Goal: Transaction & Acquisition: Purchase product/service

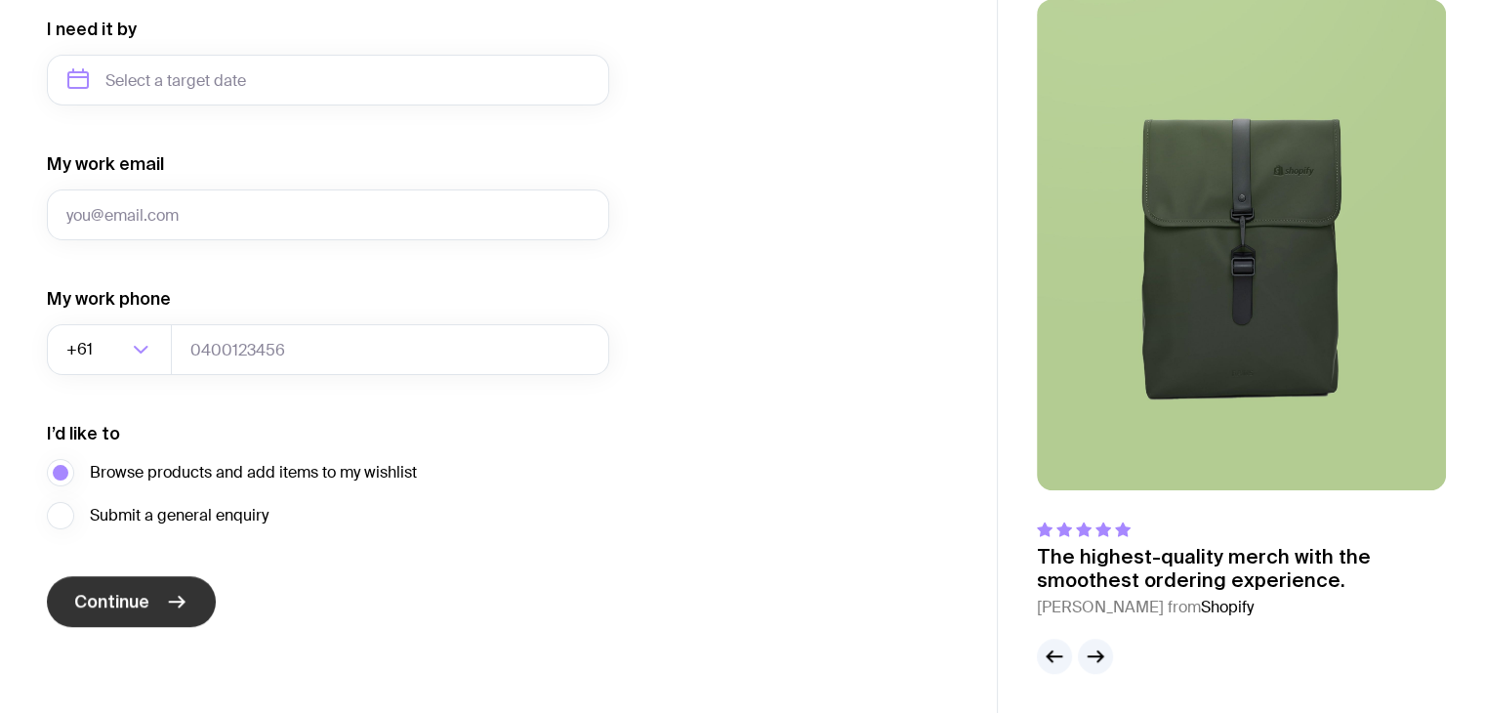
click at [148, 589] on button "Continue" at bounding box center [131, 601] width 169 height 51
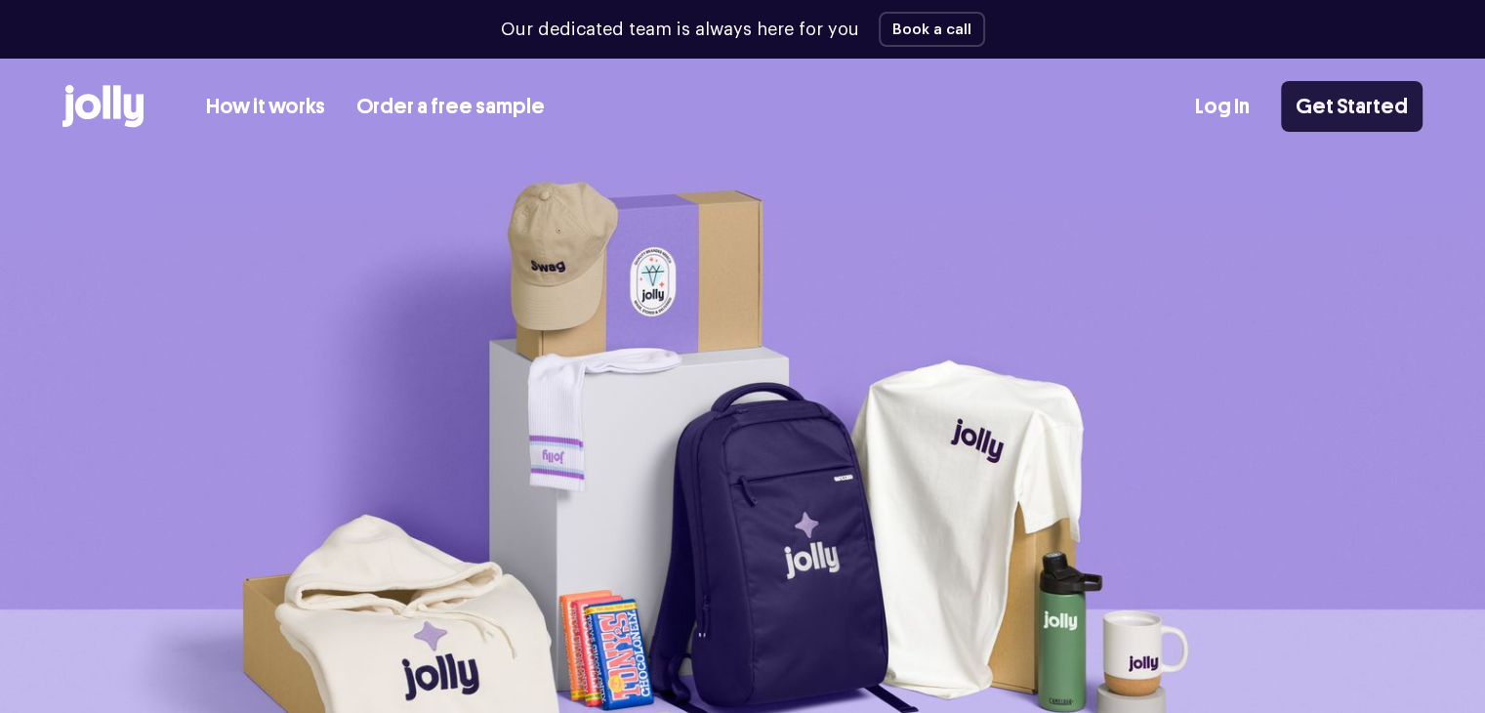
click at [1332, 120] on link "Get Started" at bounding box center [1352, 106] width 142 height 51
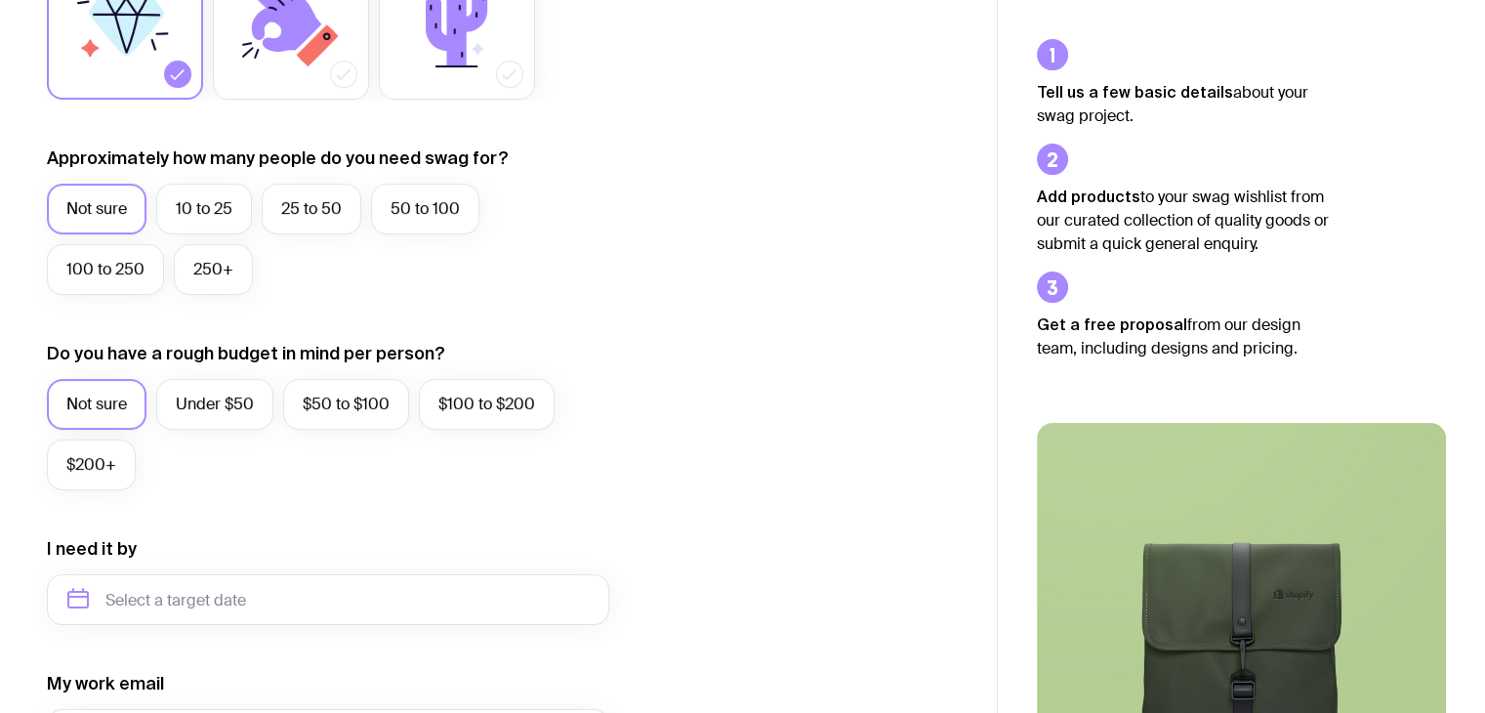
scroll to position [166, 0]
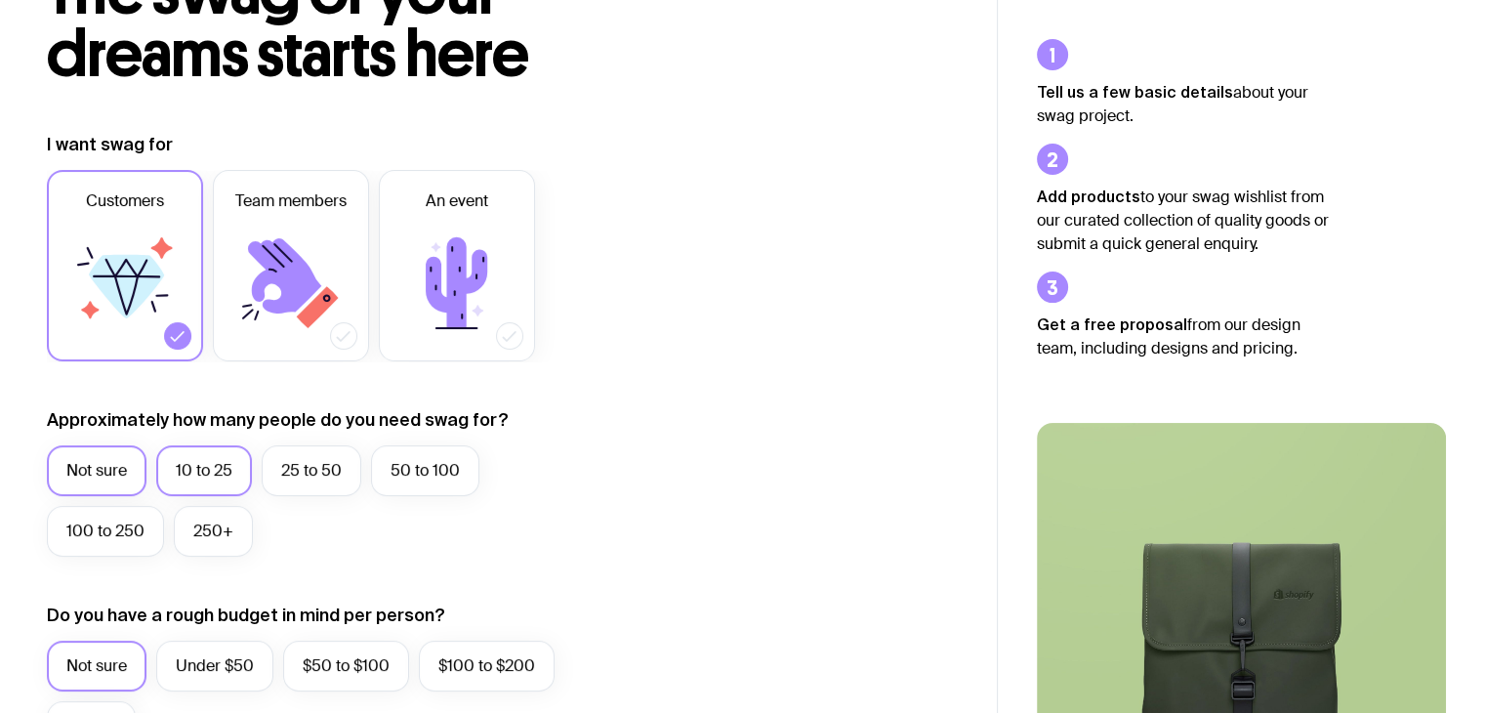
click at [211, 479] on label "10 to 25" at bounding box center [204, 470] width 96 height 51
click at [0, 0] on input "10 to 25" at bounding box center [0, 0] width 0 height 0
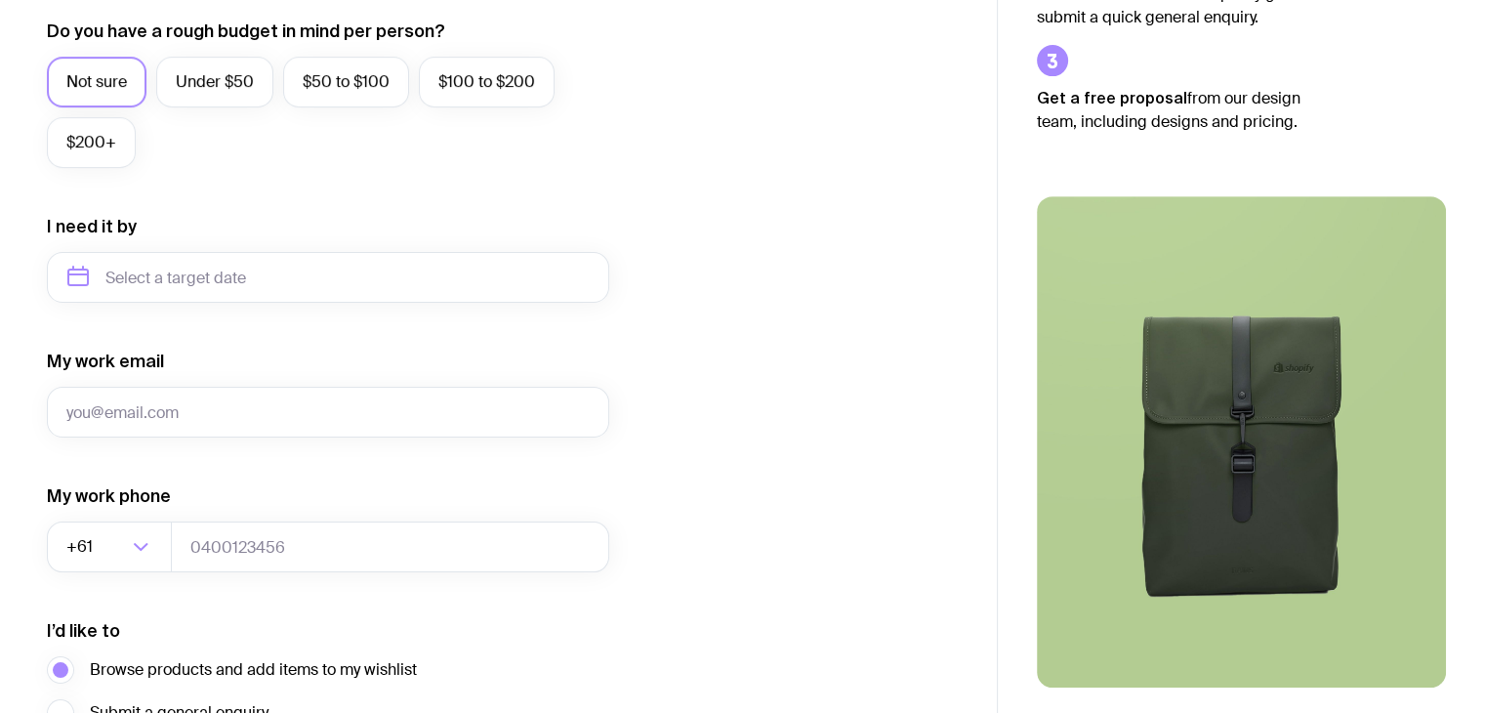
scroll to position [752, 0]
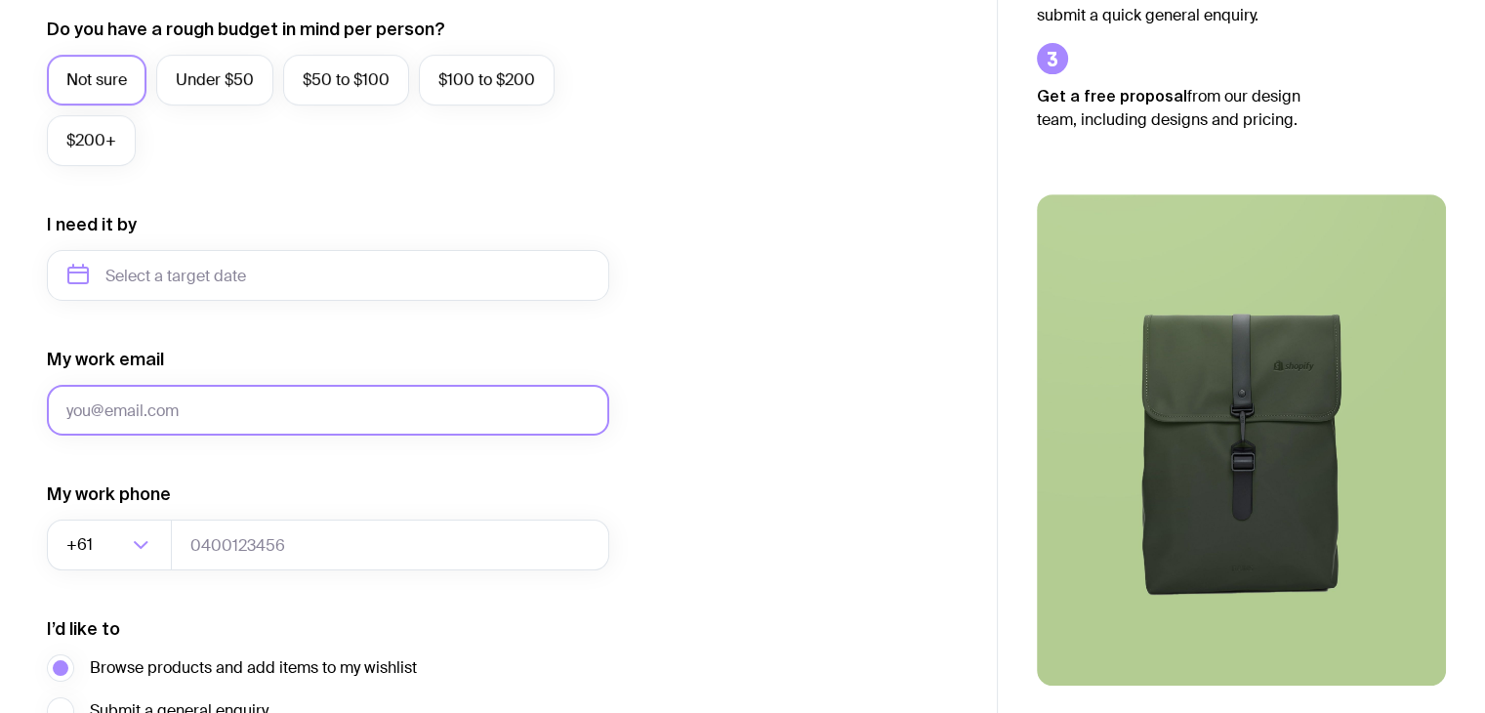
click at [261, 415] on input "My work email" at bounding box center [328, 410] width 563 height 51
type input "runyin.zhang@ingrammicro.com"
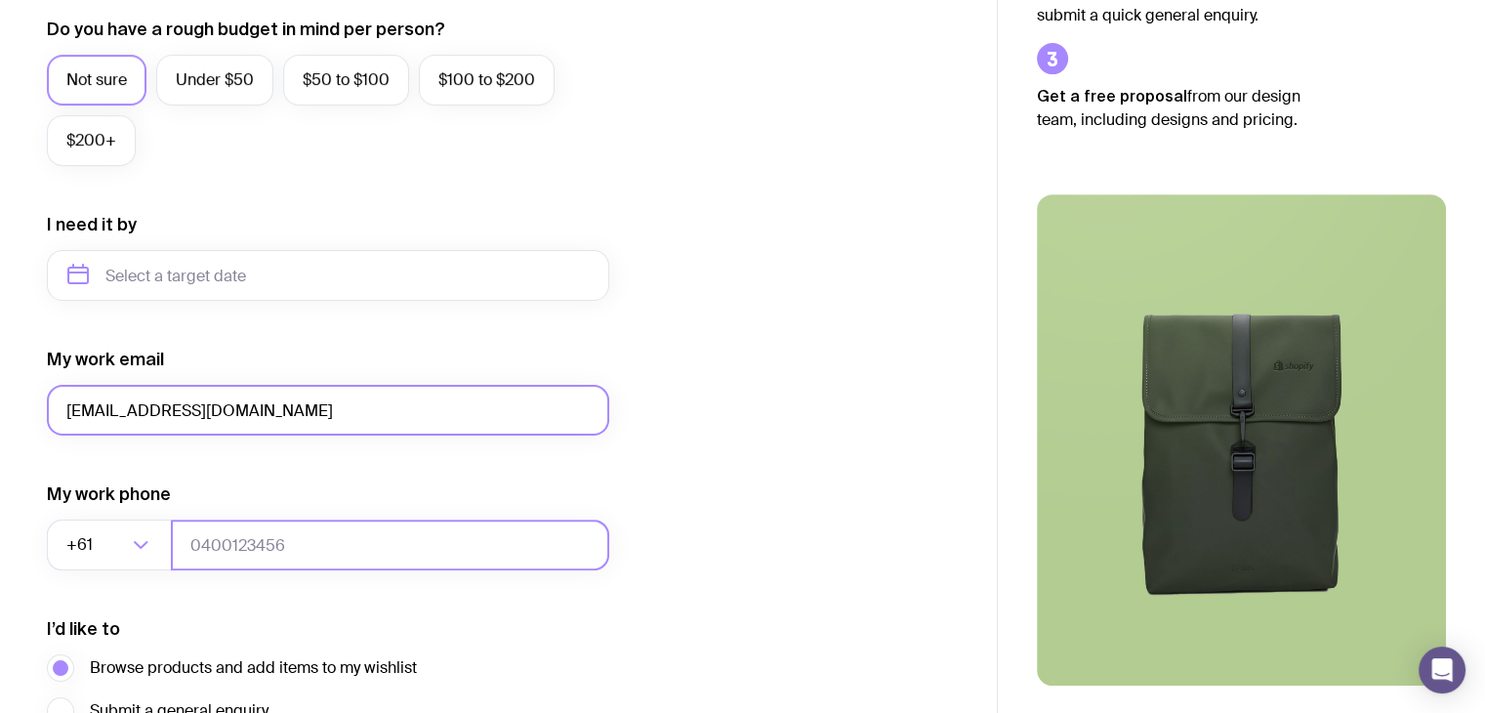
type input "0413615678"
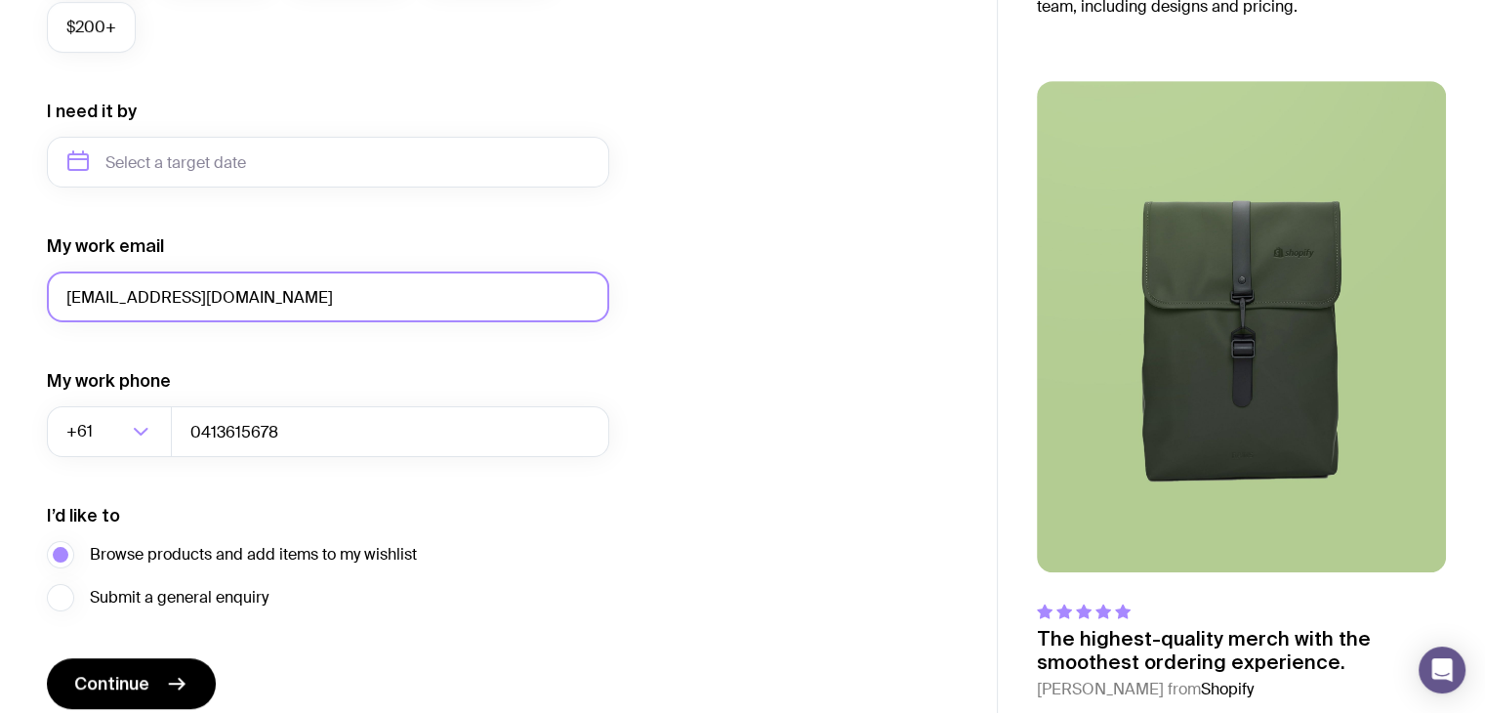
scroll to position [947, 0]
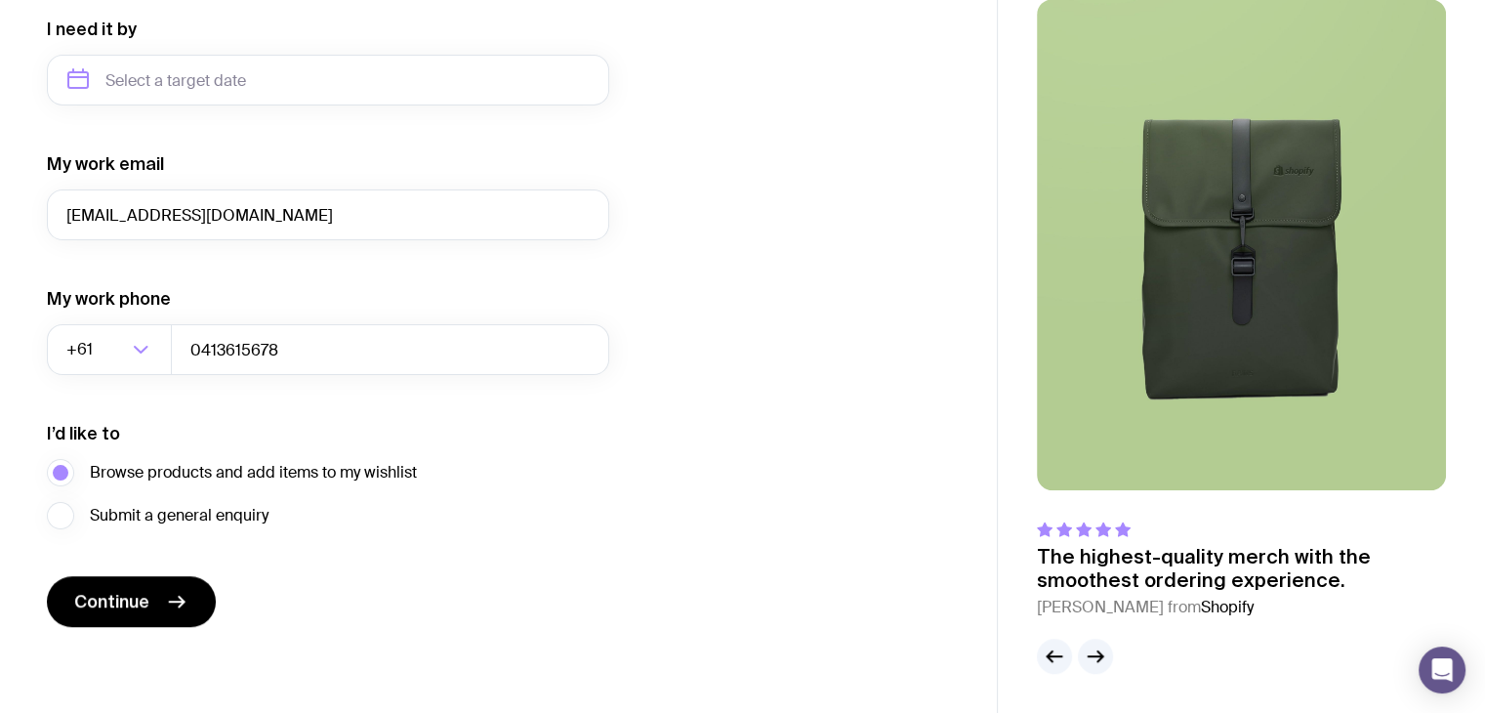
click at [176, 616] on button "Continue" at bounding box center [131, 601] width 169 height 51
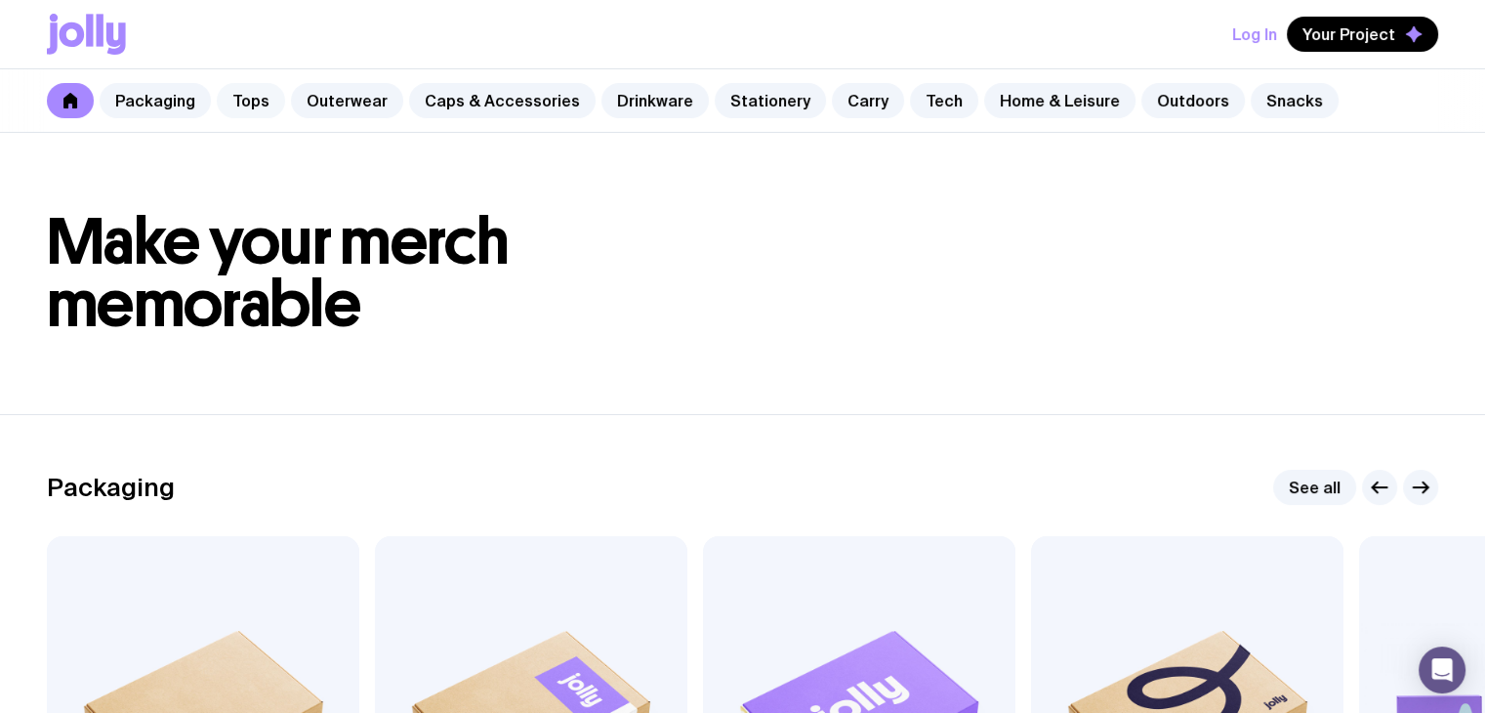
click at [263, 103] on link "Tops" at bounding box center [251, 100] width 68 height 35
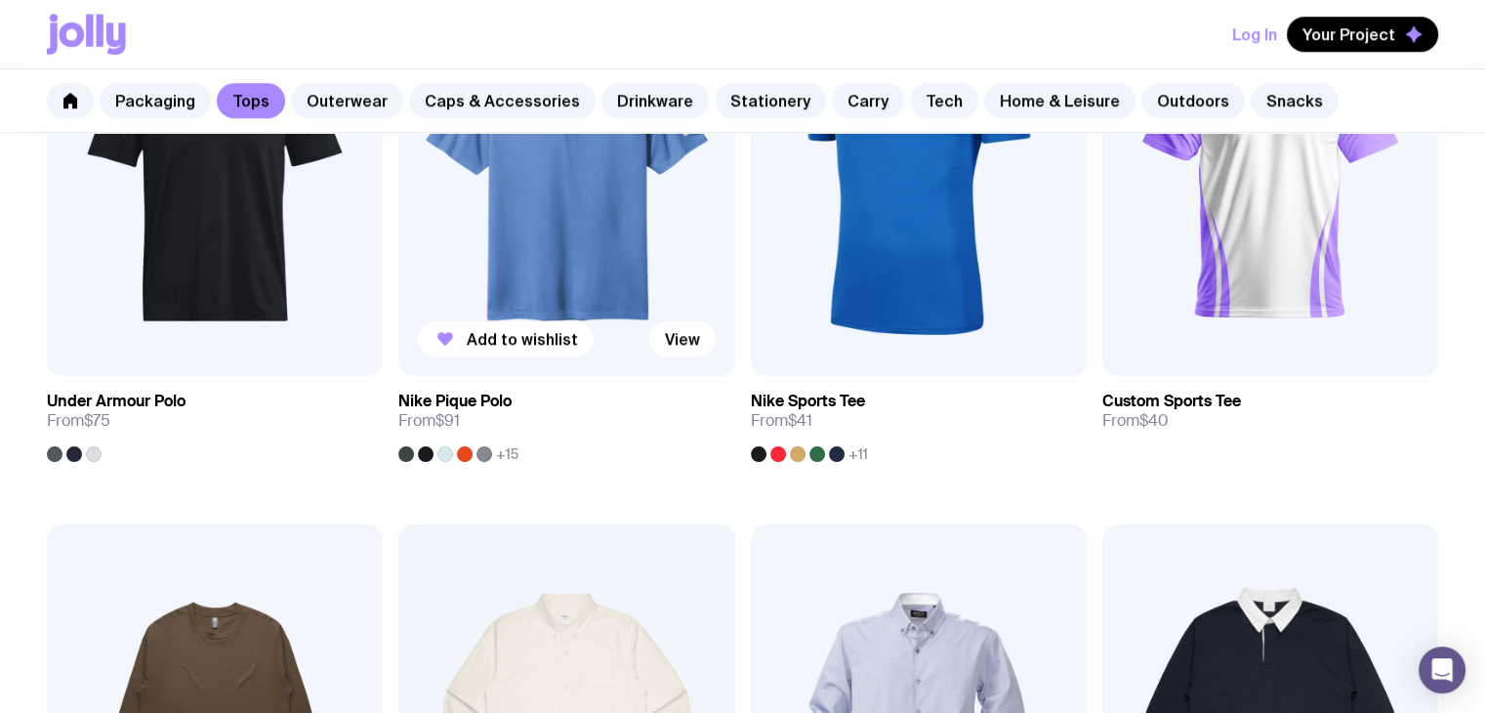
scroll to position [1882, 0]
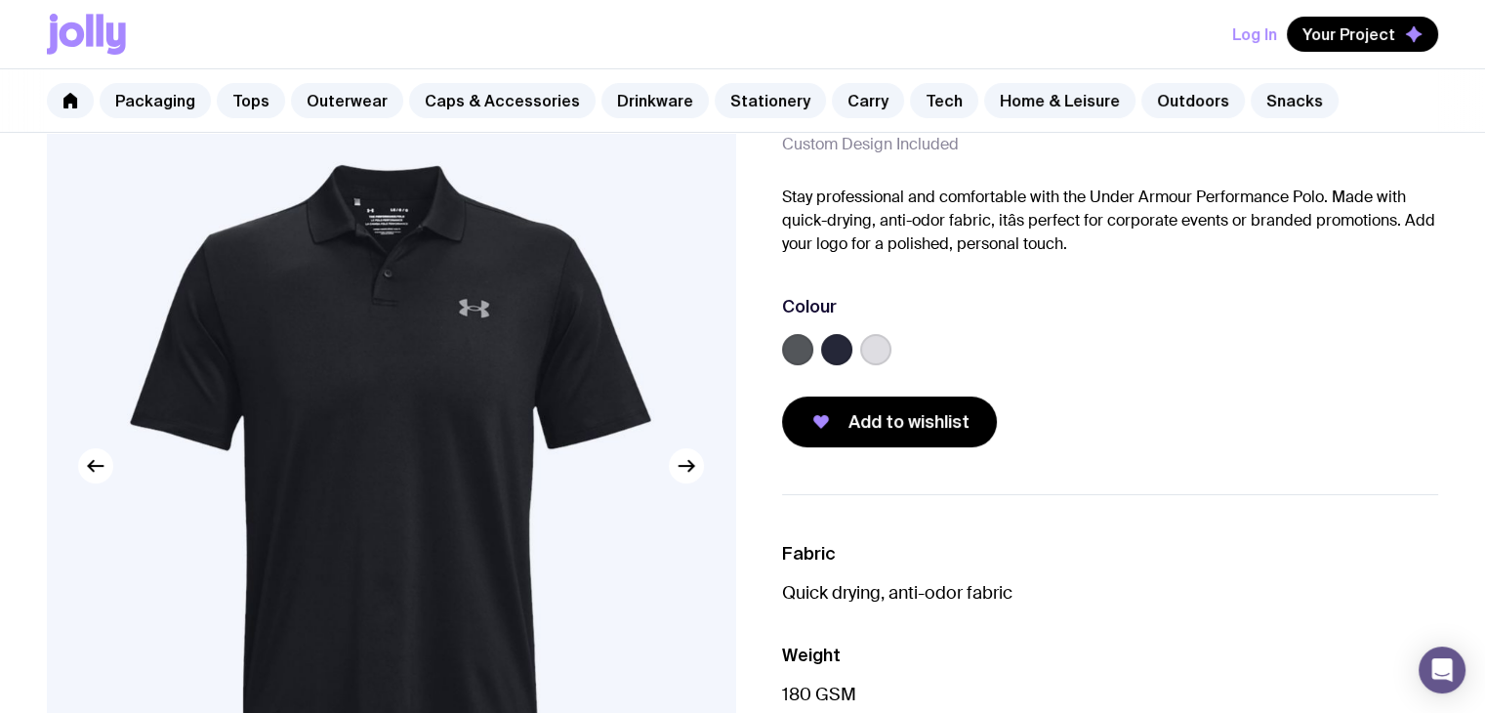
scroll to position [98, 0]
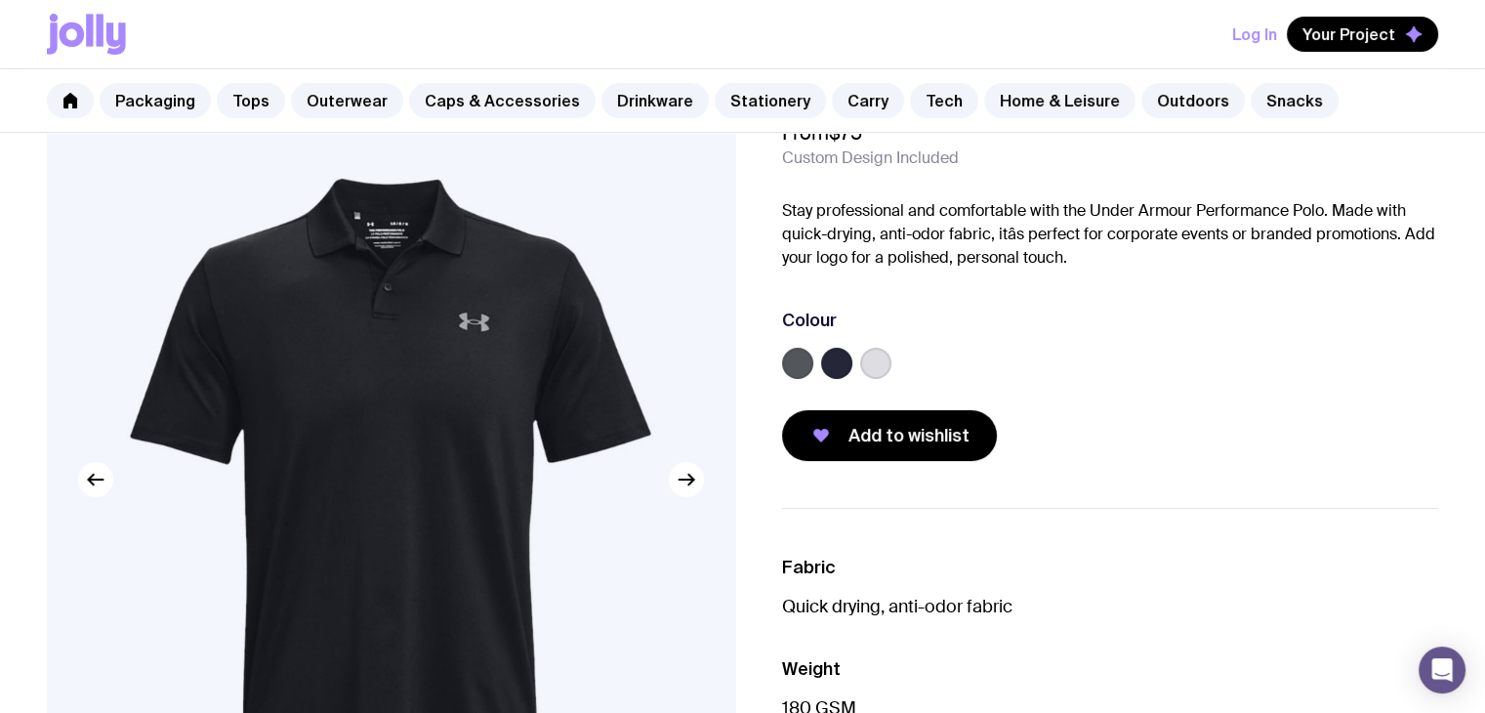
click at [793, 366] on label at bounding box center [797, 363] width 31 height 31
click at [0, 0] on input "radio" at bounding box center [0, 0] width 0 height 0
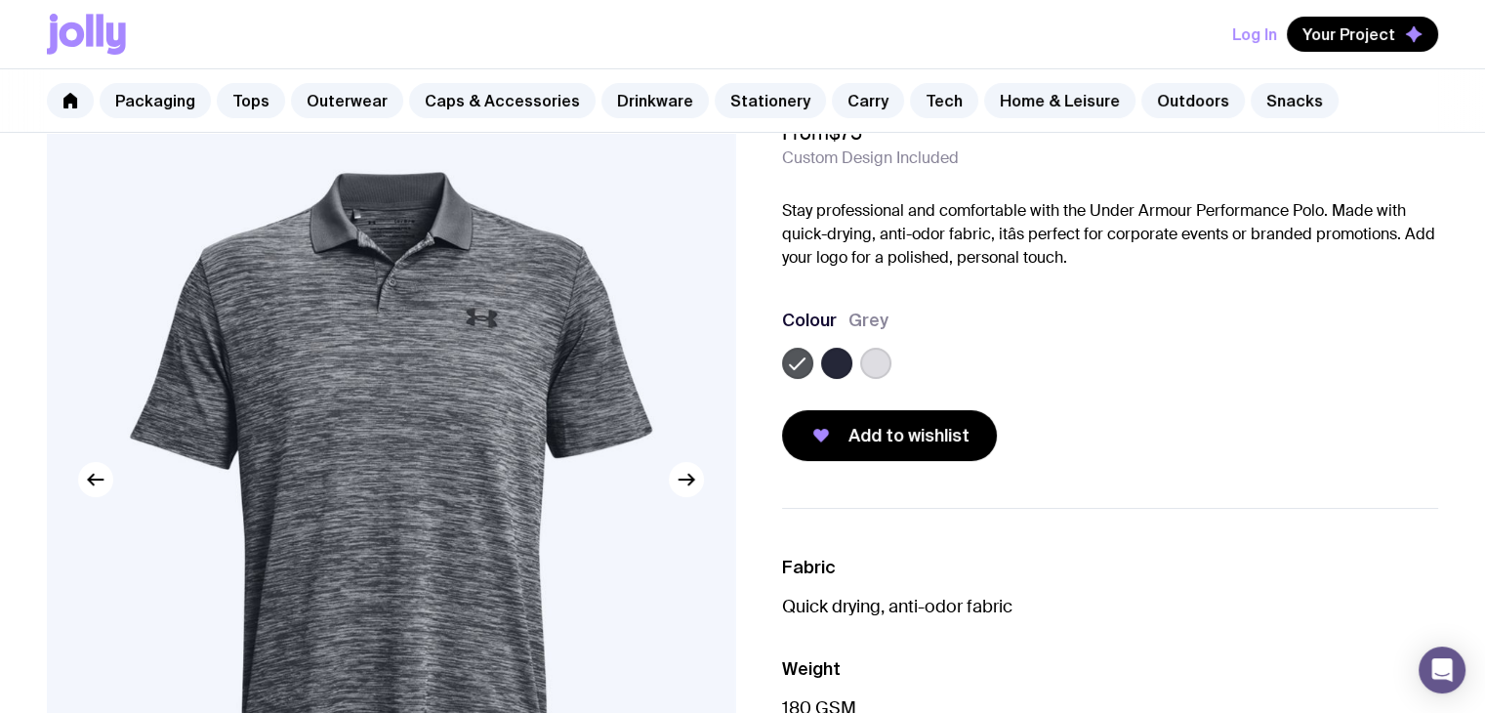
click at [851, 360] on label at bounding box center [836, 363] width 31 height 31
click at [0, 0] on input "radio" at bounding box center [0, 0] width 0 height 0
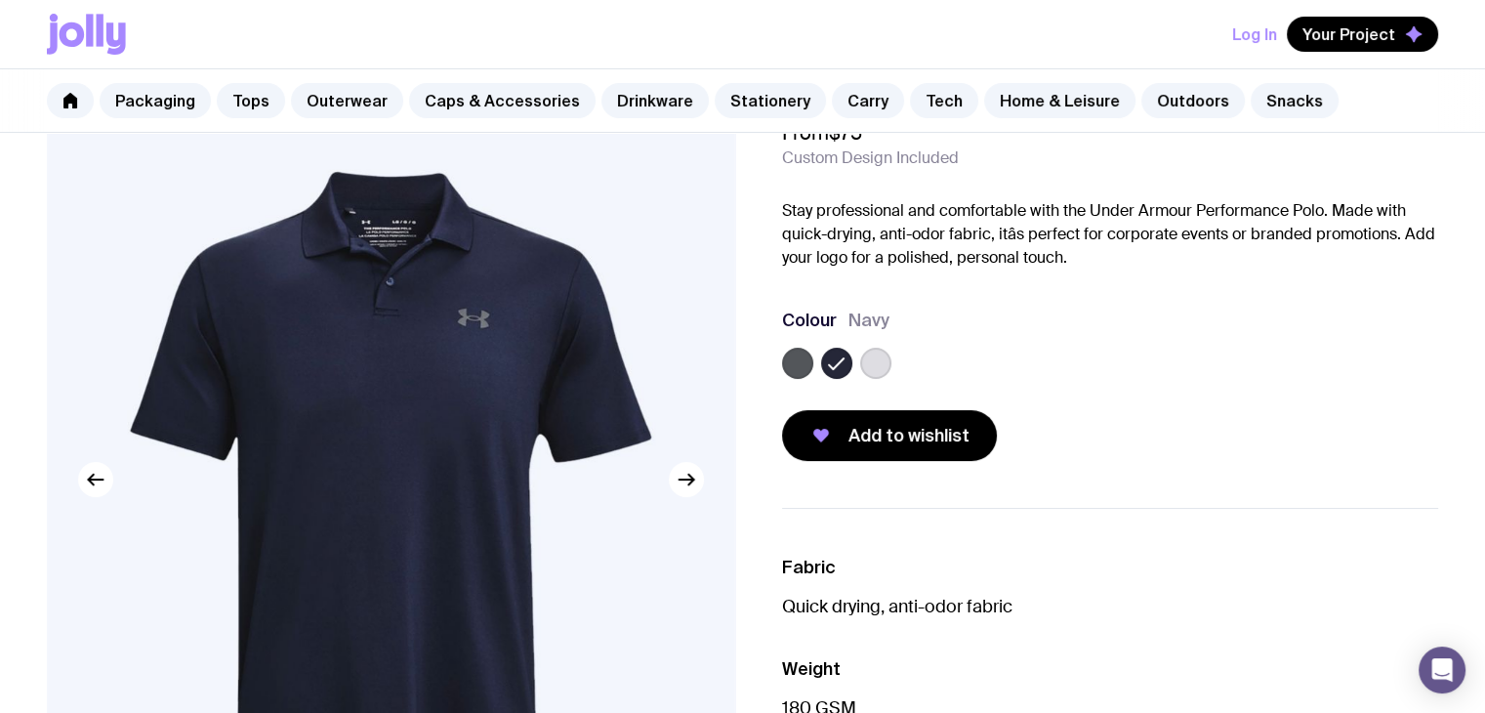
click at [875, 364] on label at bounding box center [875, 363] width 31 height 31
click at [0, 0] on input "radio" at bounding box center [0, 0] width 0 height 0
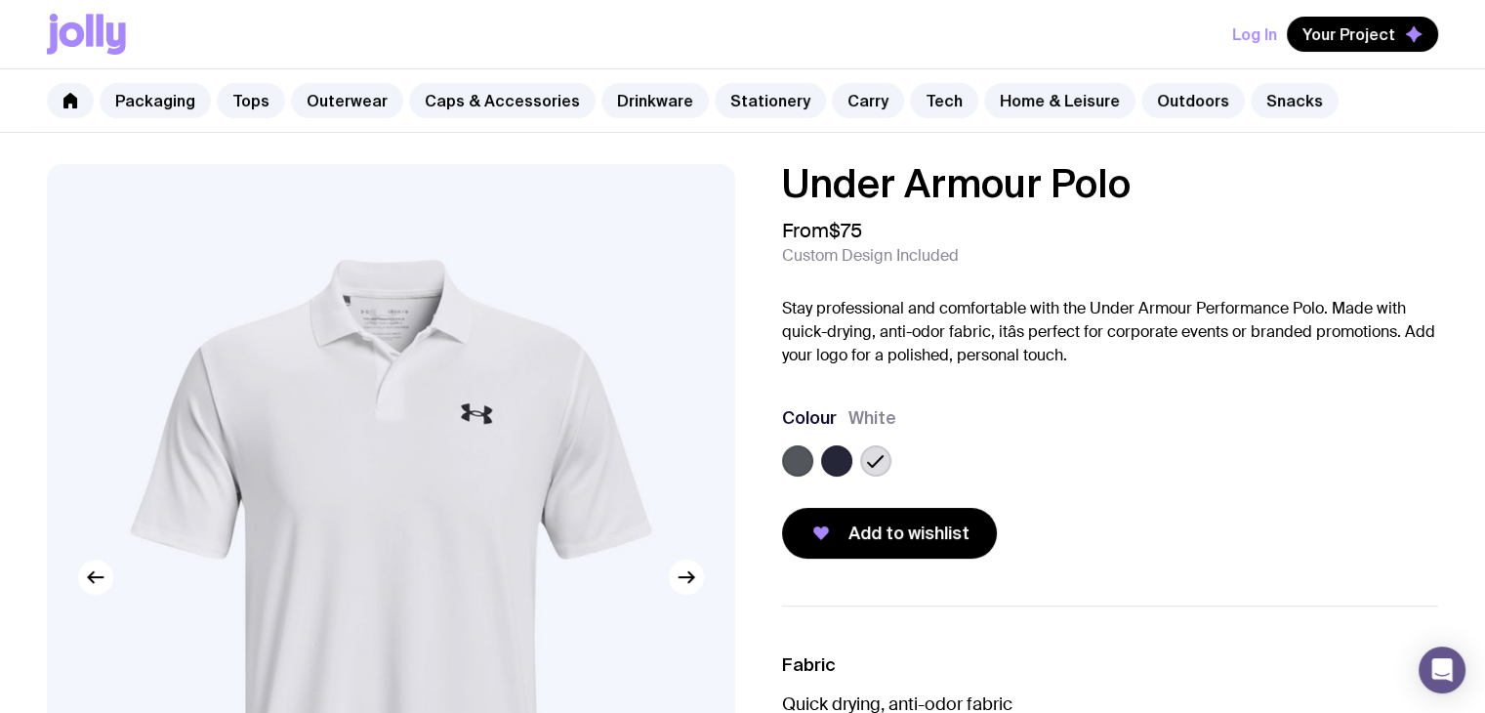
scroll to position [0, 0]
click at [832, 459] on label at bounding box center [836, 460] width 31 height 31
click at [0, 0] on input "radio" at bounding box center [0, 0] width 0 height 0
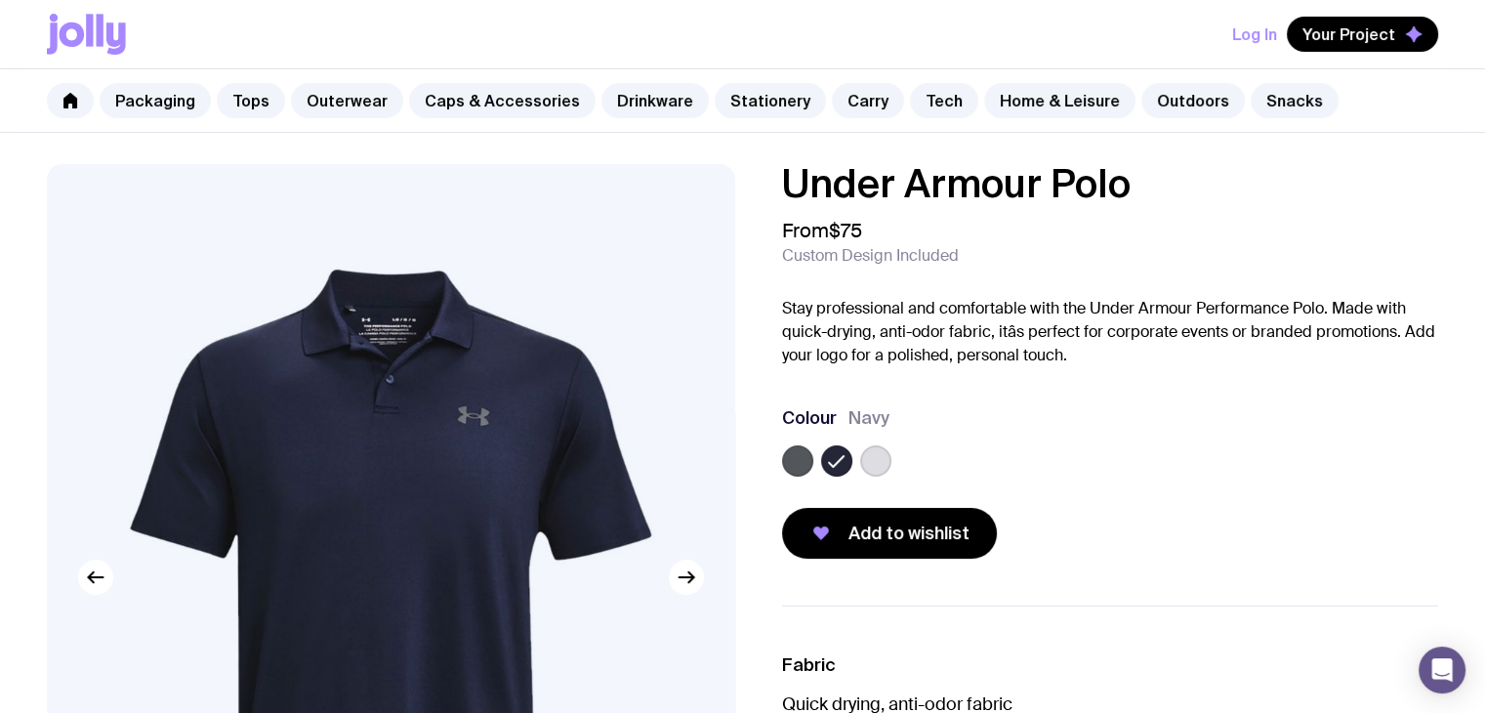
click at [797, 462] on label at bounding box center [797, 460] width 31 height 31
click at [0, 0] on input "radio" at bounding box center [0, 0] width 0 height 0
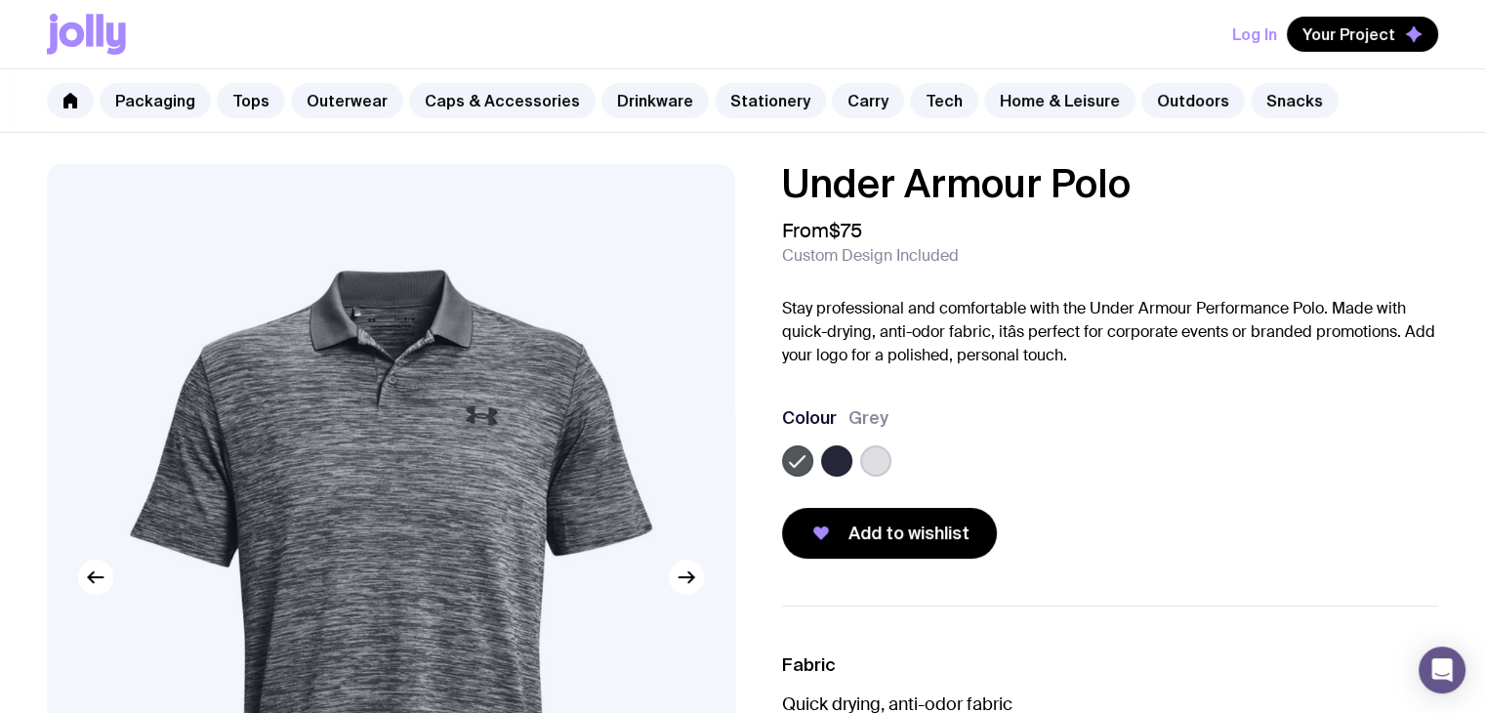
click at [832, 462] on label at bounding box center [836, 460] width 31 height 31
click at [0, 0] on input "radio" at bounding box center [0, 0] width 0 height 0
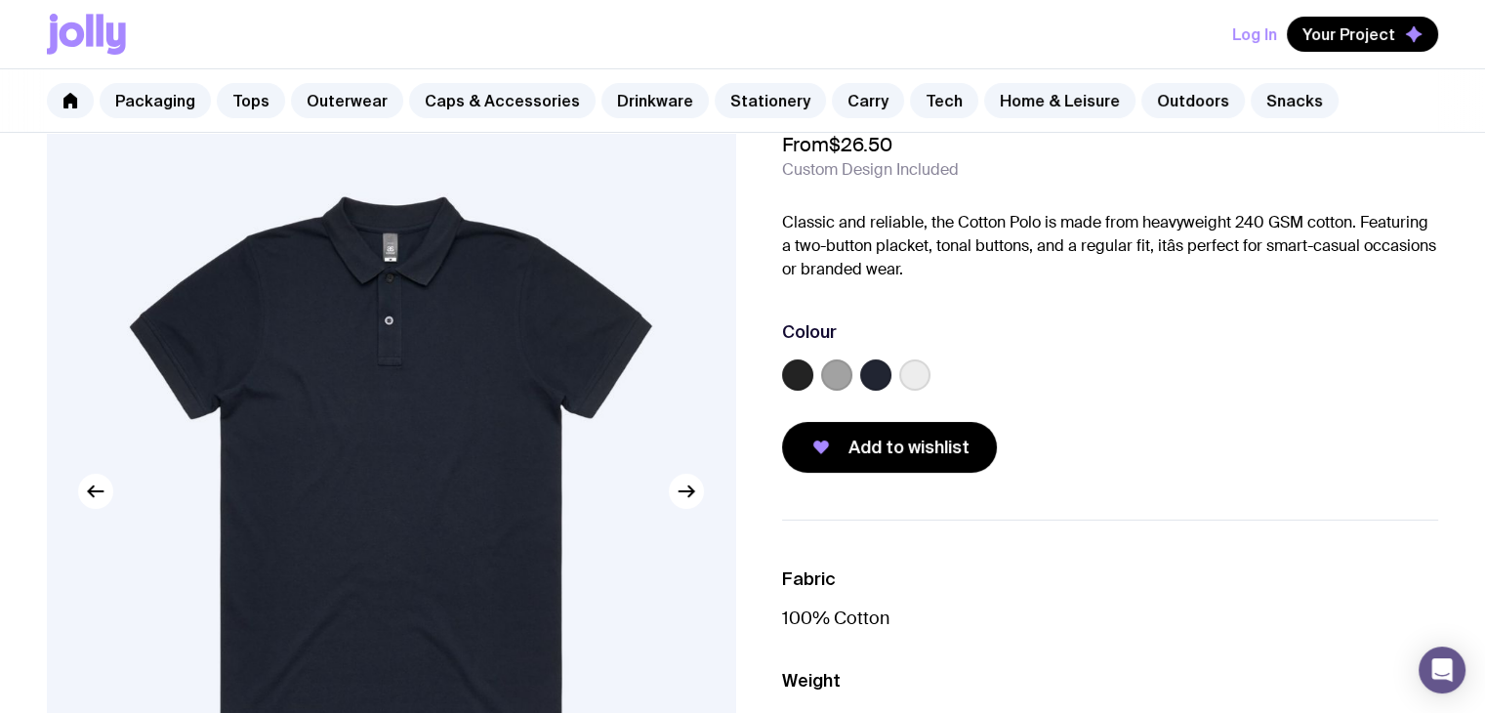
scroll to position [195, 0]
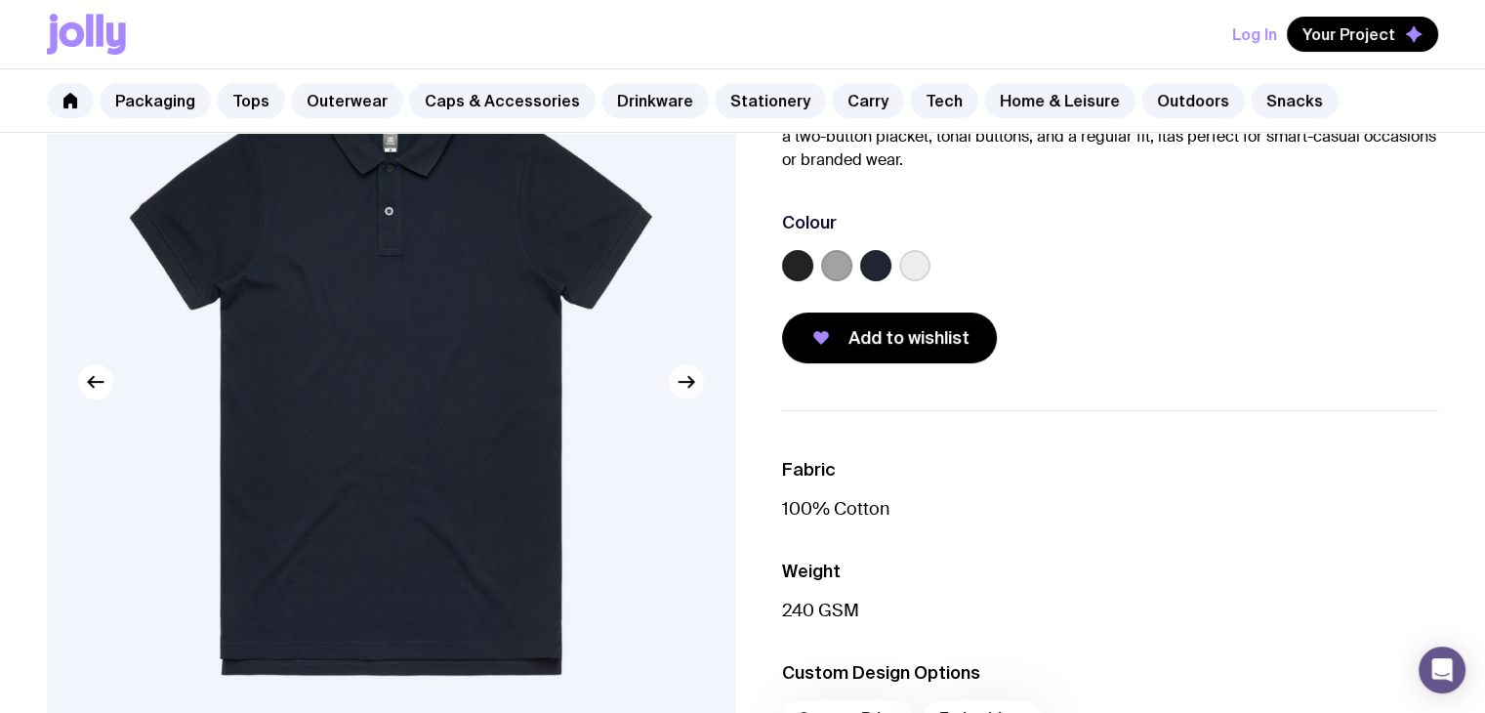
click at [692, 393] on button "button" at bounding box center [686, 381] width 35 height 35
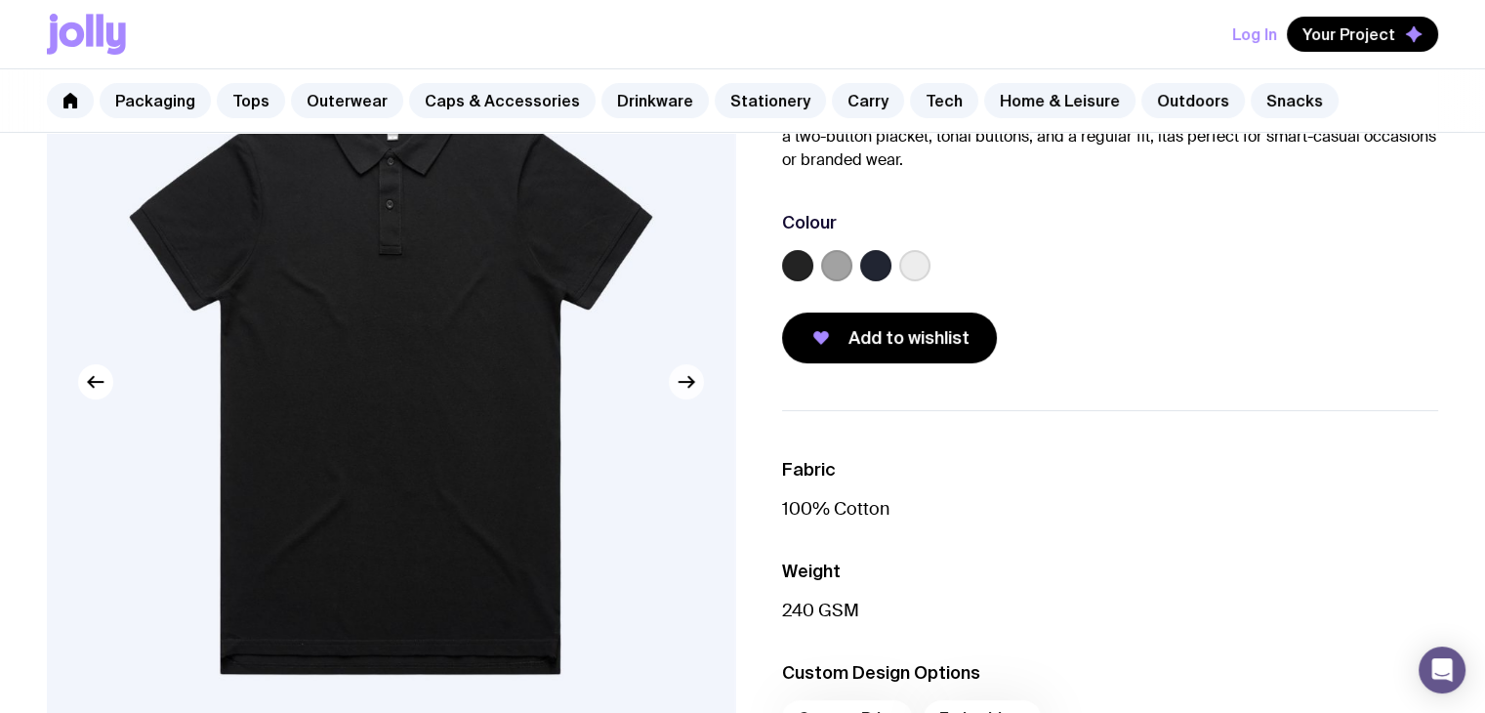
click at [692, 393] on button "button" at bounding box center [686, 381] width 35 height 35
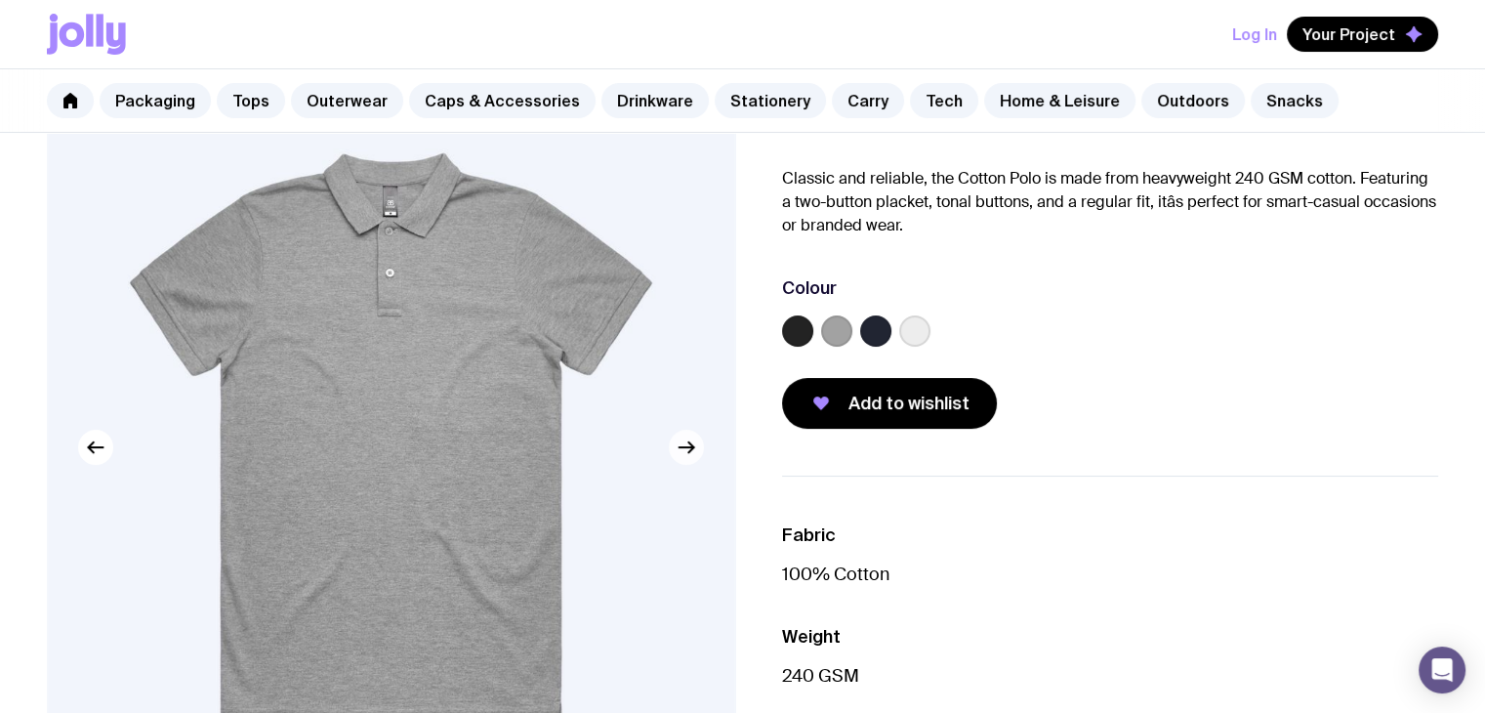
scroll to position [98, 0]
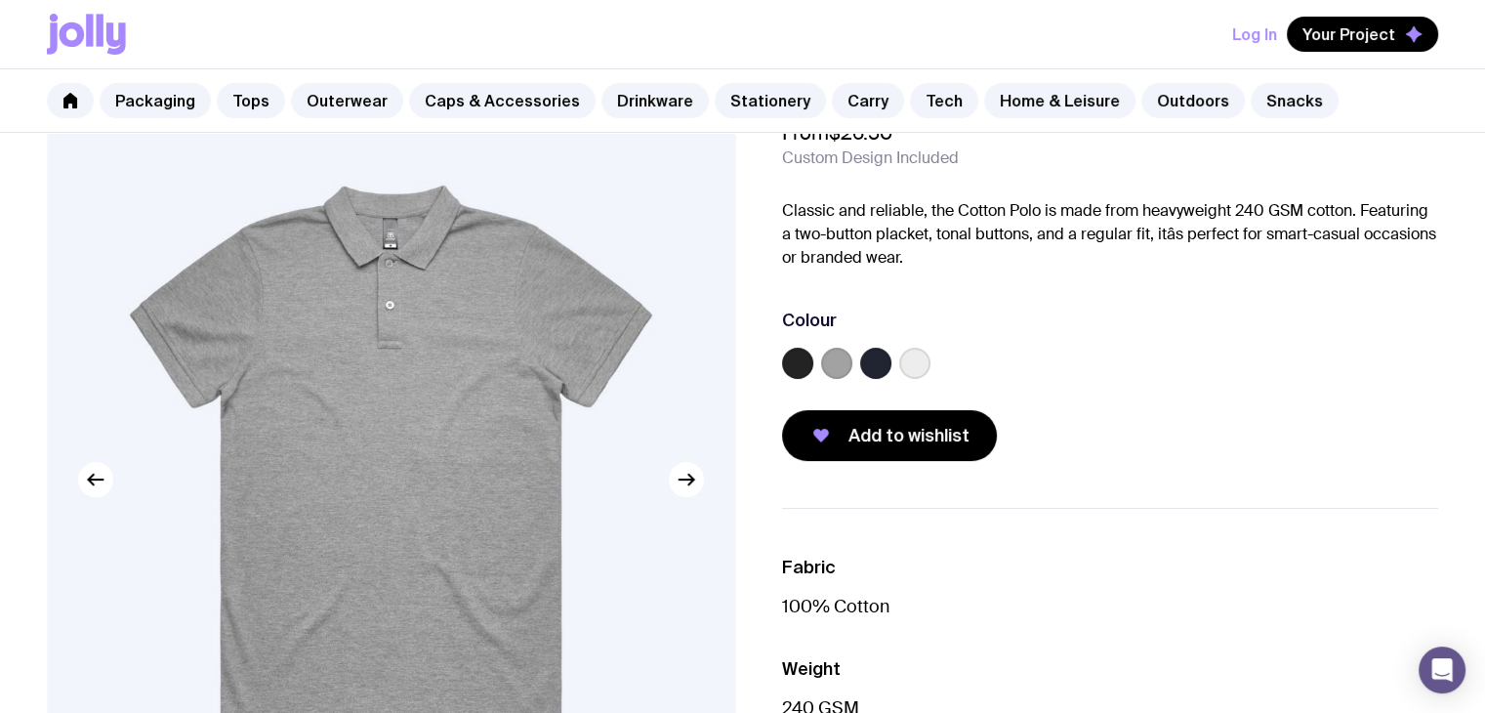
click at [698, 491] on img at bounding box center [391, 478] width 688 height 825
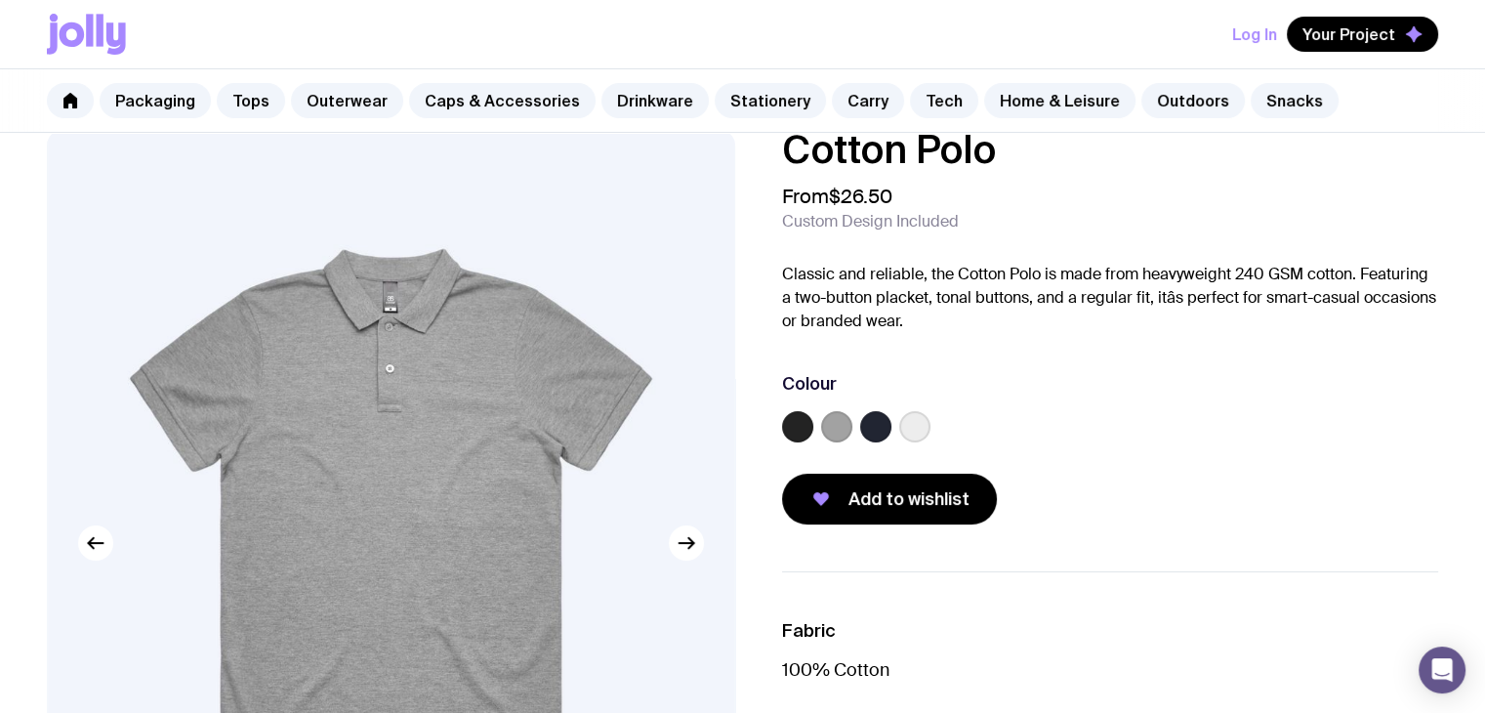
scroll to position [0, 0]
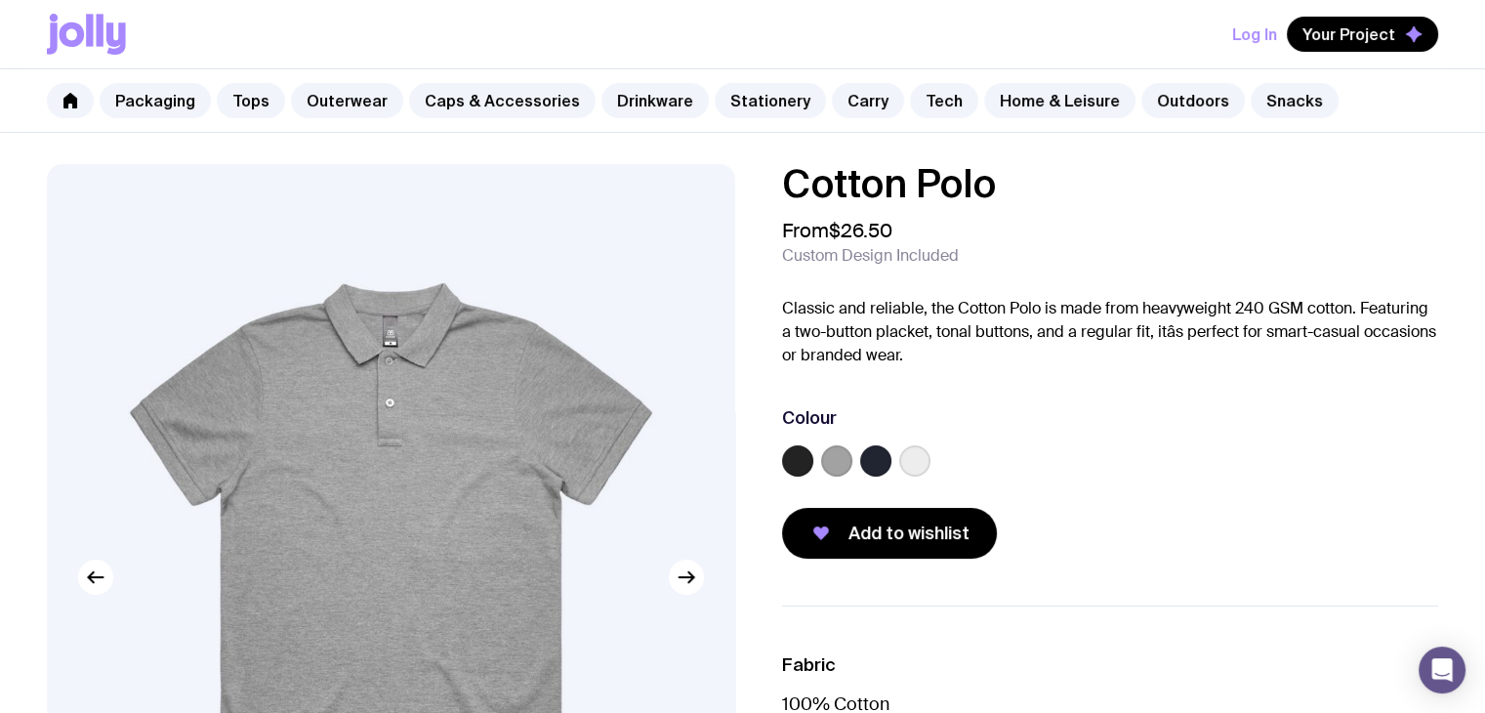
click at [706, 590] on img at bounding box center [391, 576] width 688 height 825
click at [694, 582] on icon "button" at bounding box center [686, 576] width 23 height 23
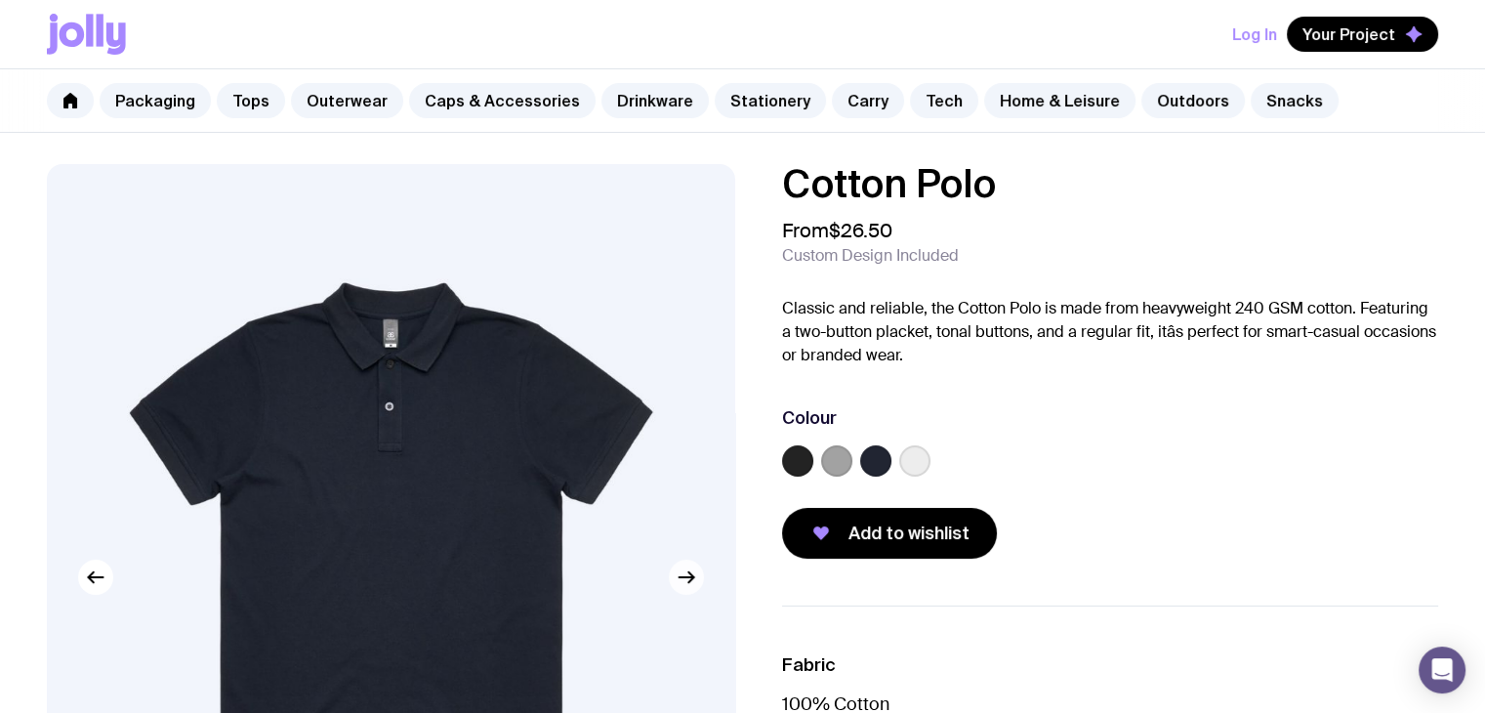
click at [694, 582] on icon "button" at bounding box center [686, 576] width 23 height 23
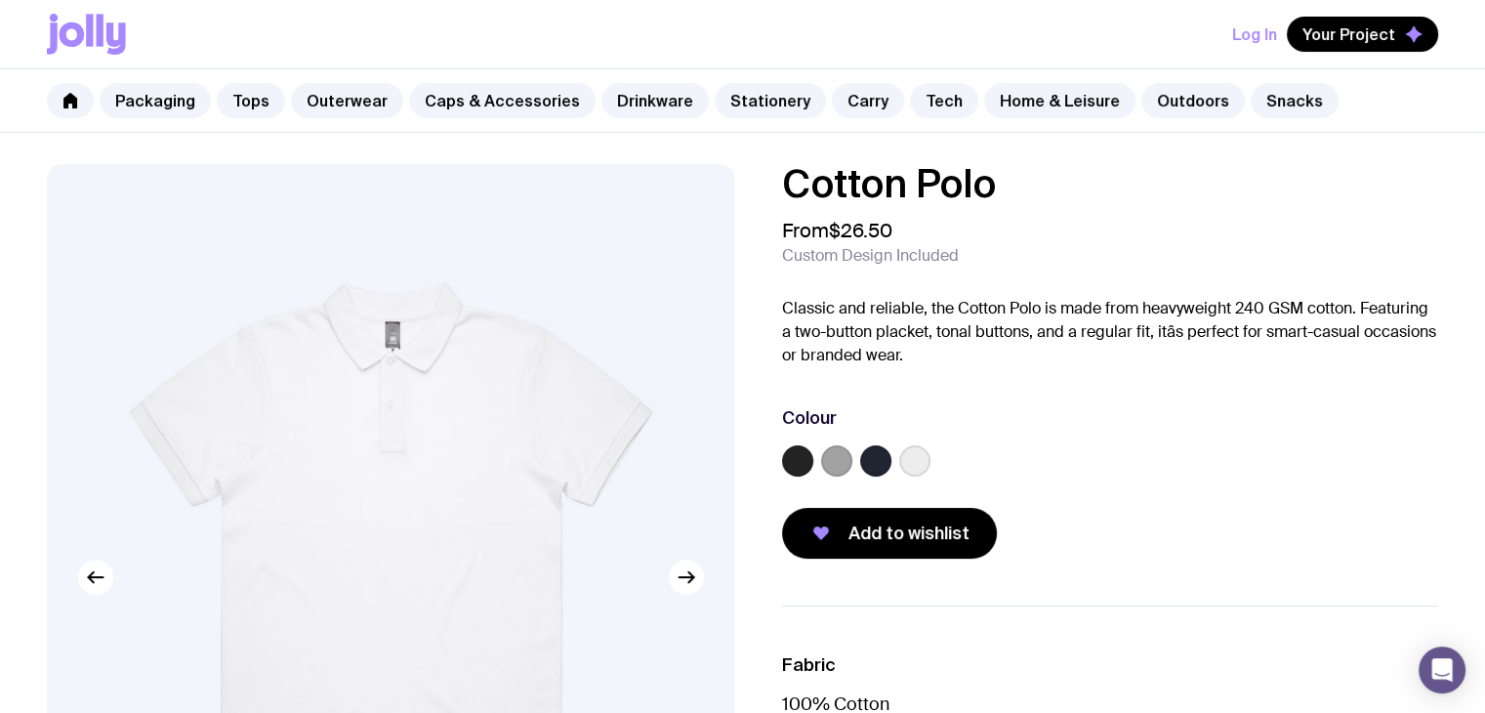
click at [870, 462] on label at bounding box center [875, 460] width 31 height 31
click at [0, 0] on input "radio" at bounding box center [0, 0] width 0 height 0
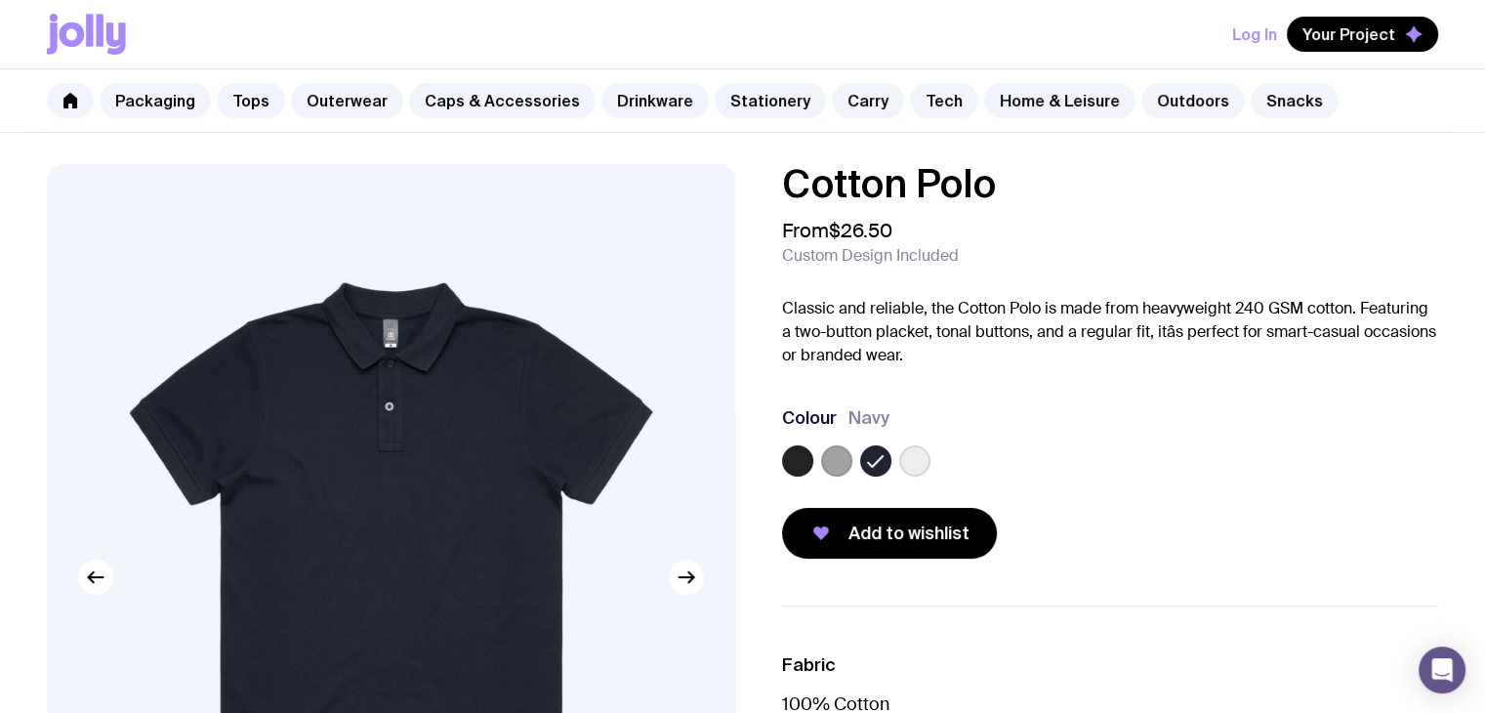
click at [798, 459] on label at bounding box center [797, 460] width 31 height 31
click at [0, 0] on input "radio" at bounding box center [0, 0] width 0 height 0
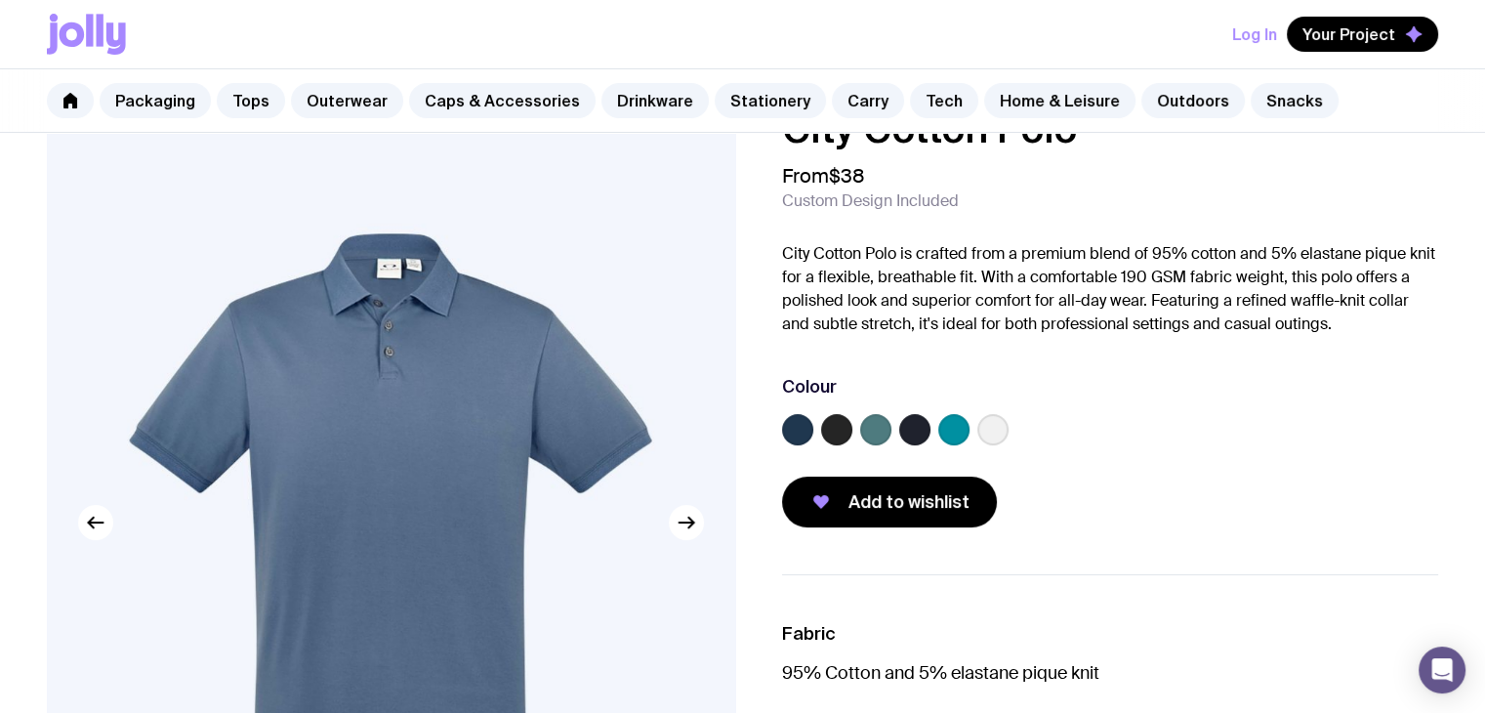
scroll to position [98, 0]
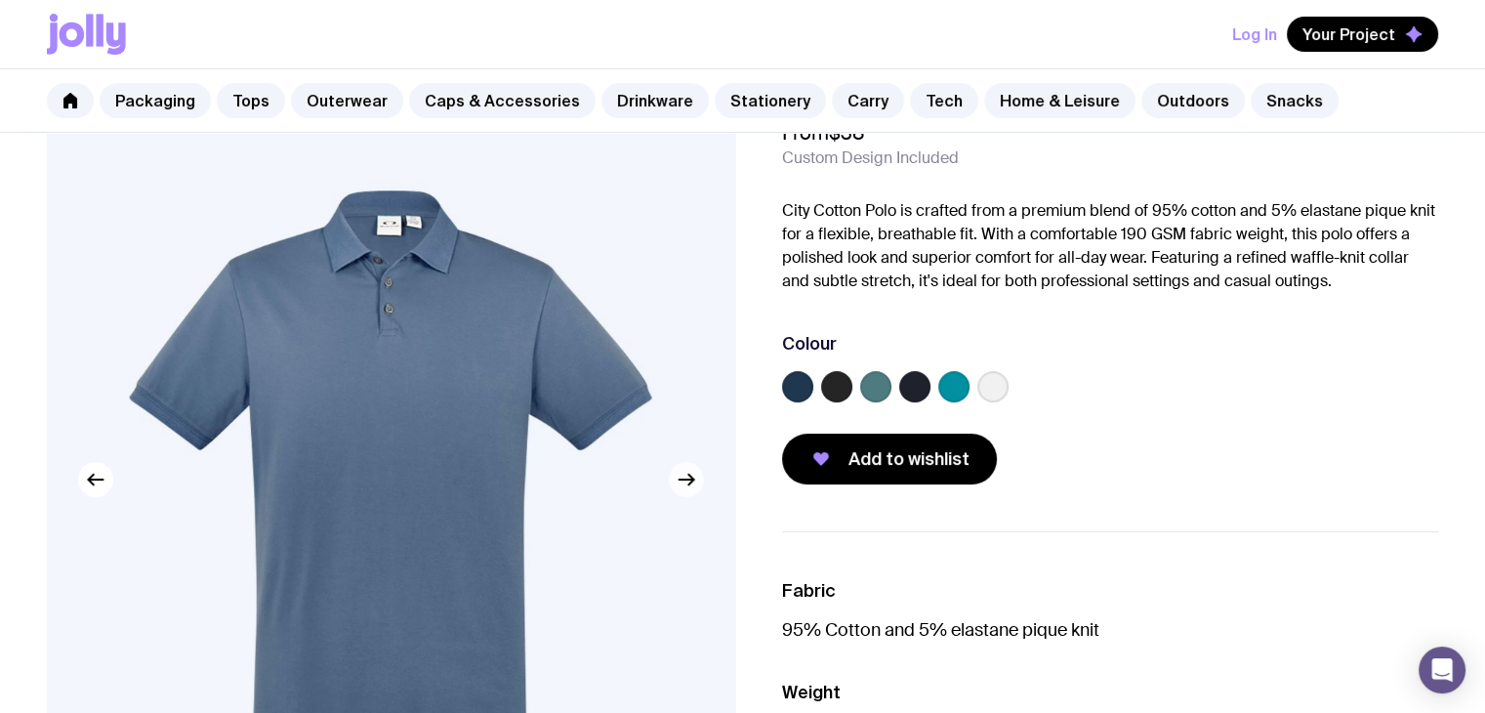
click at [681, 482] on icon "button" at bounding box center [686, 479] width 23 height 23
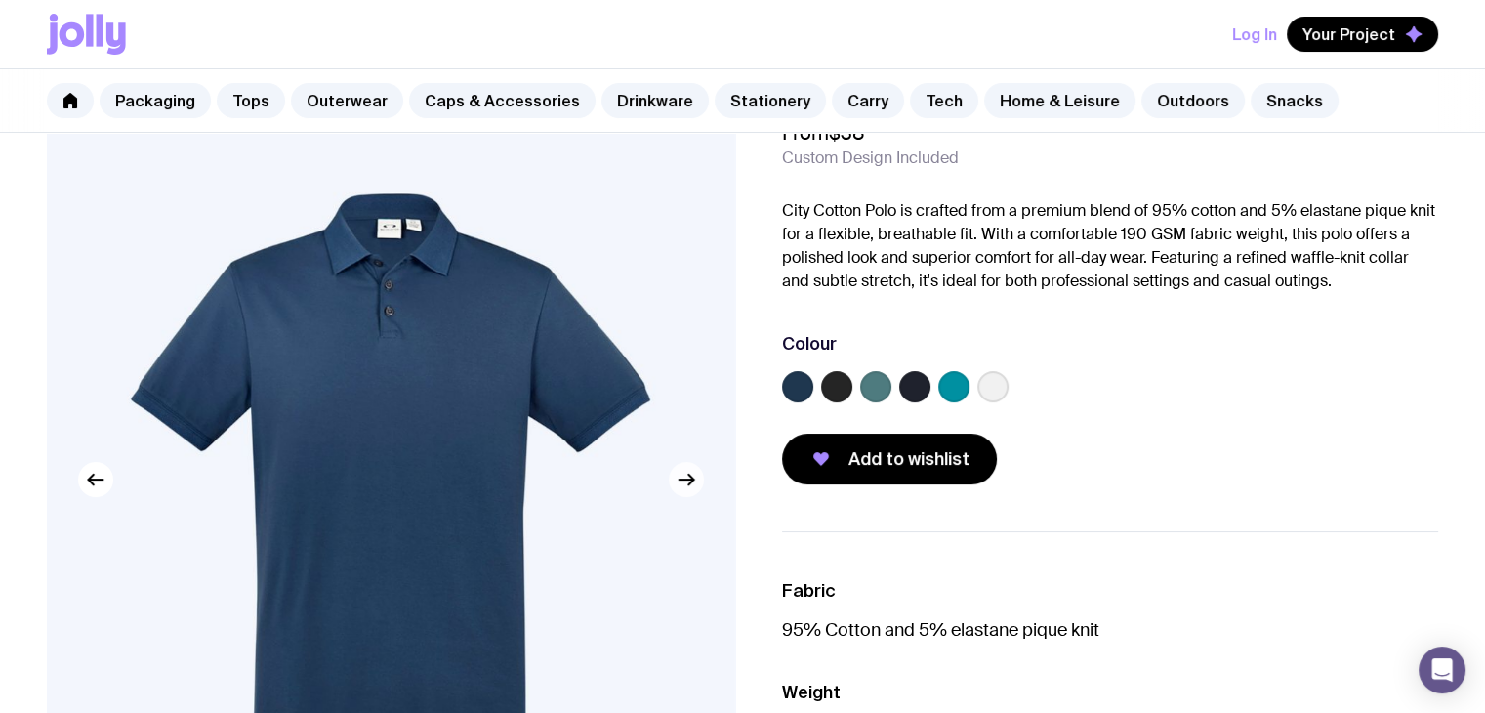
click at [681, 480] on icon "button" at bounding box center [686, 479] width 23 height 23
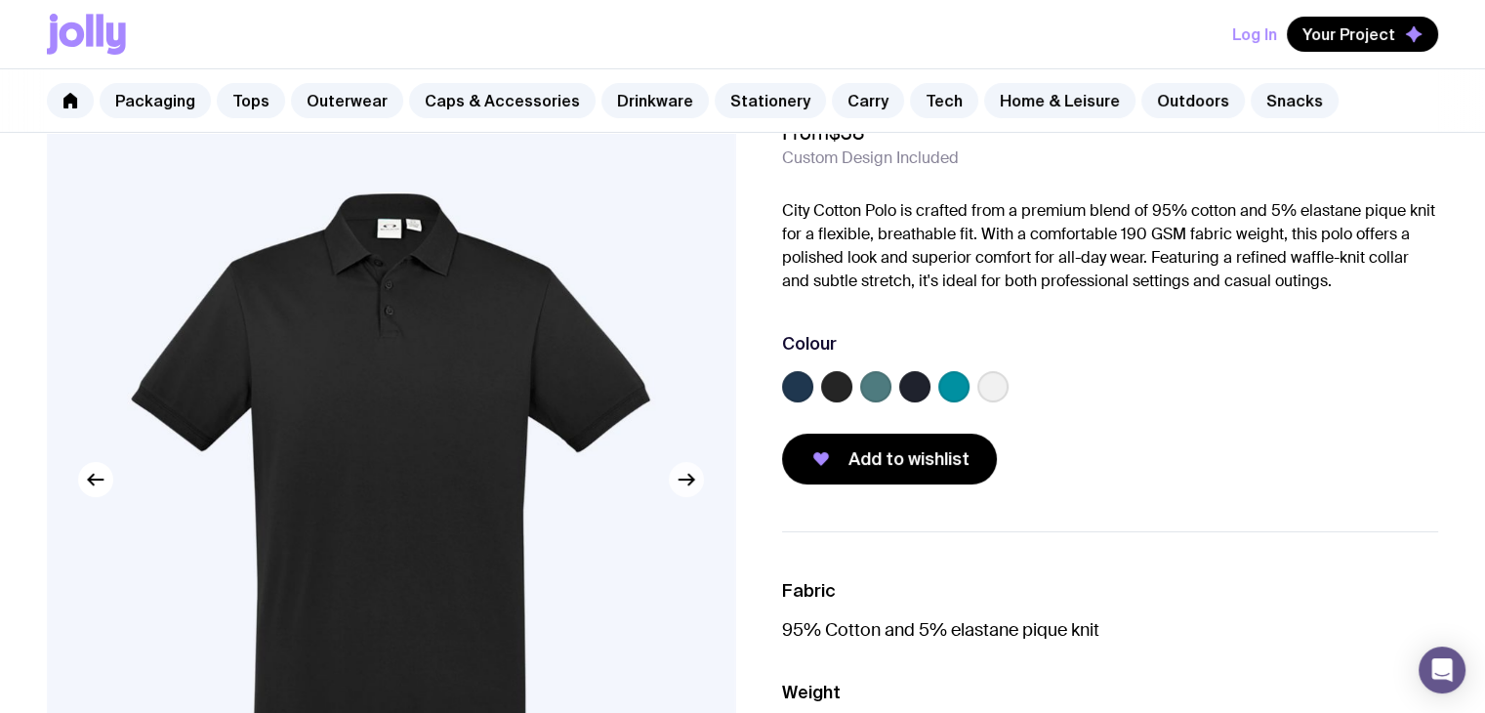
click at [681, 480] on icon "button" at bounding box center [686, 479] width 23 height 23
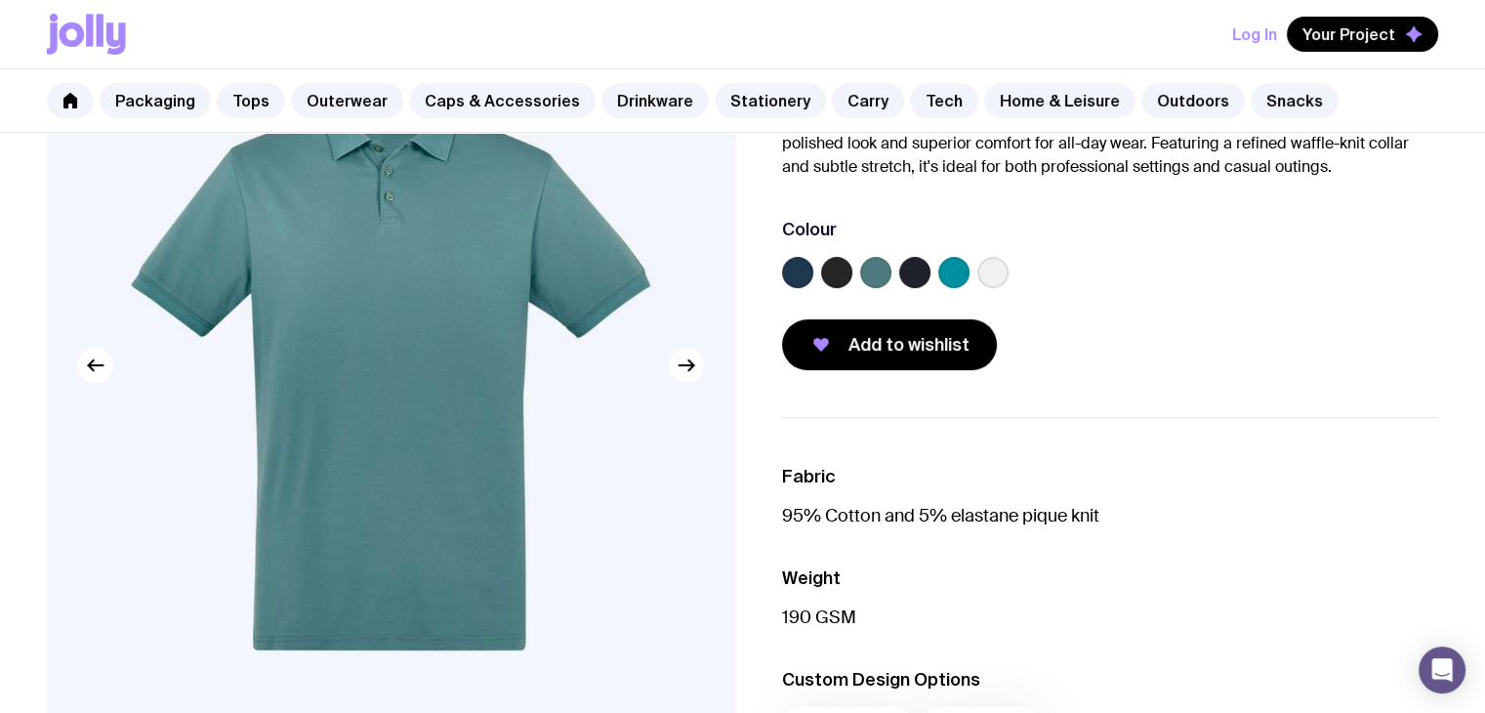
scroll to position [195, 0]
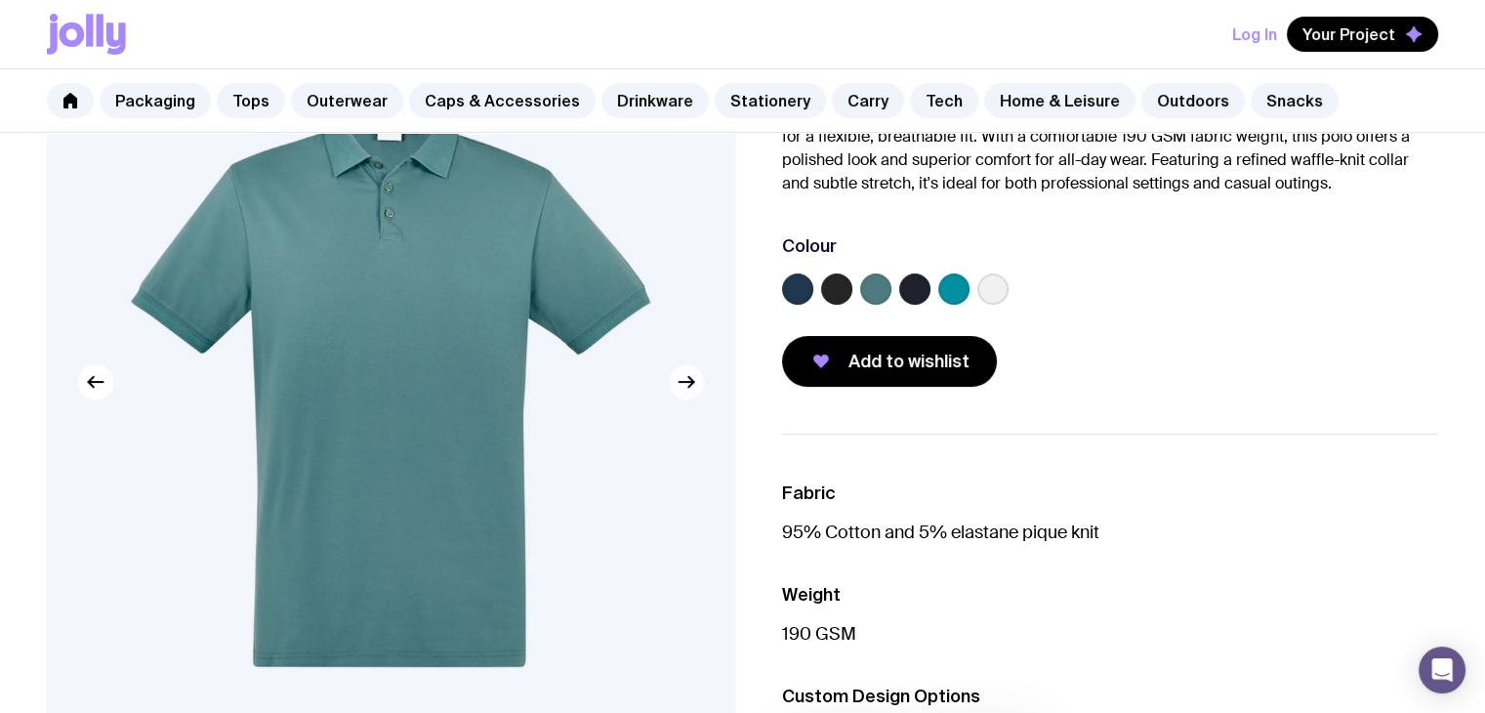
click at [685, 370] on icon "button" at bounding box center [686, 381] width 23 height 23
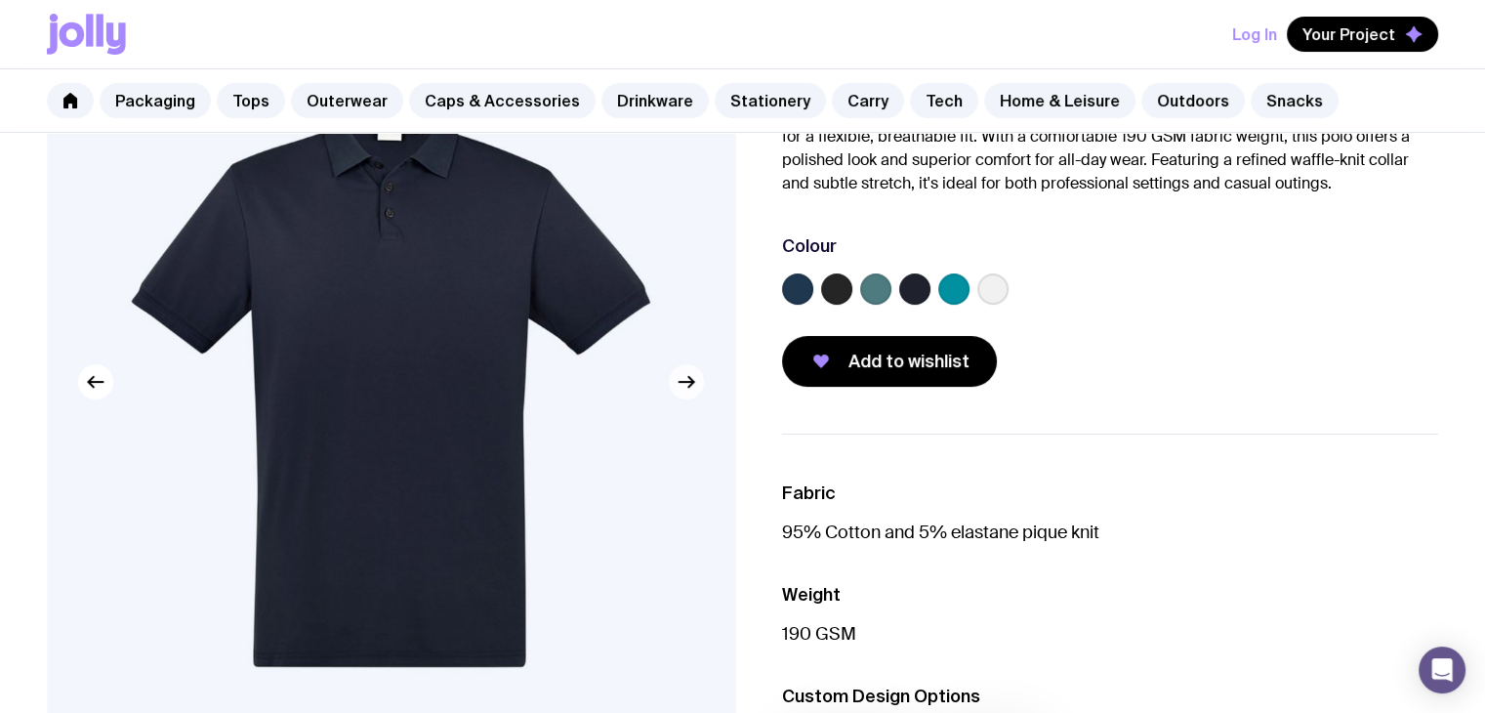
click at [685, 370] on icon "button" at bounding box center [686, 381] width 23 height 23
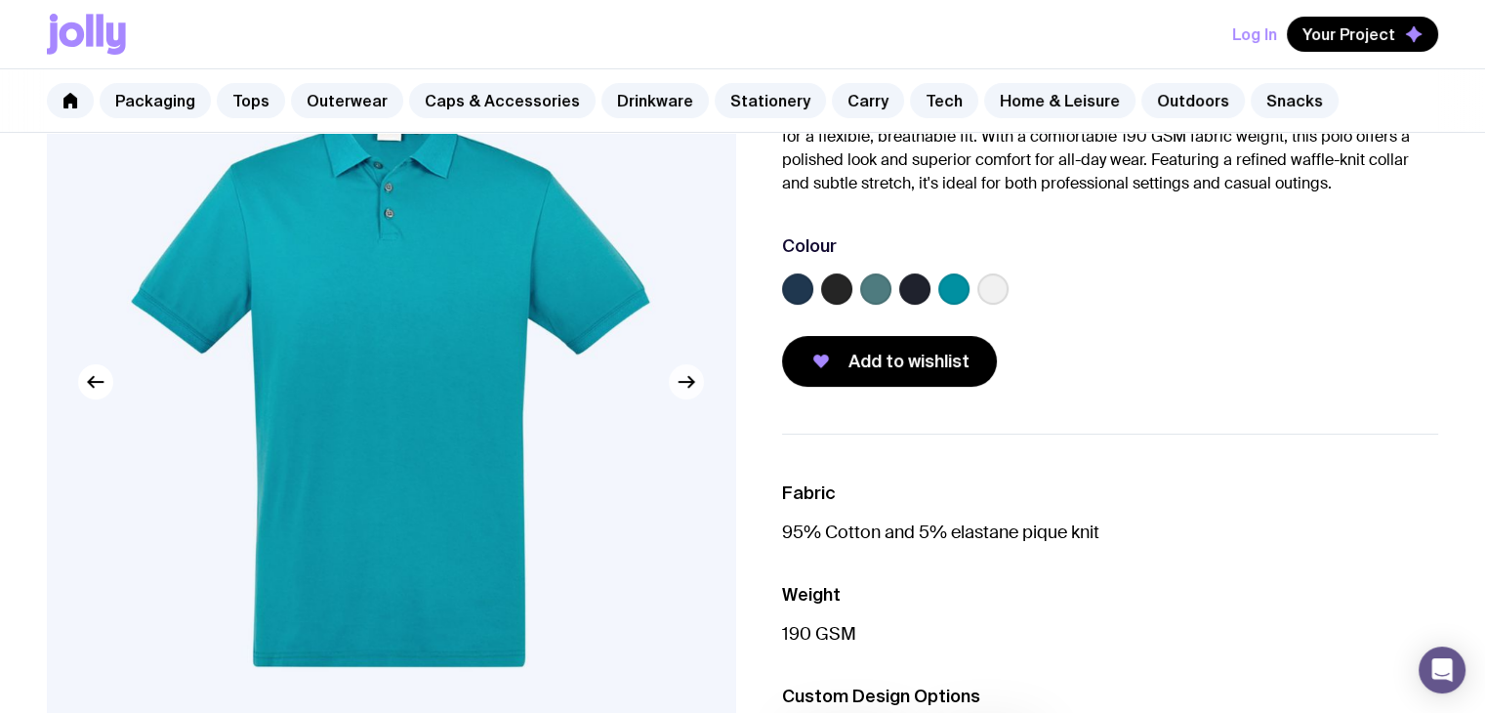
click at [685, 370] on icon "button" at bounding box center [686, 381] width 23 height 23
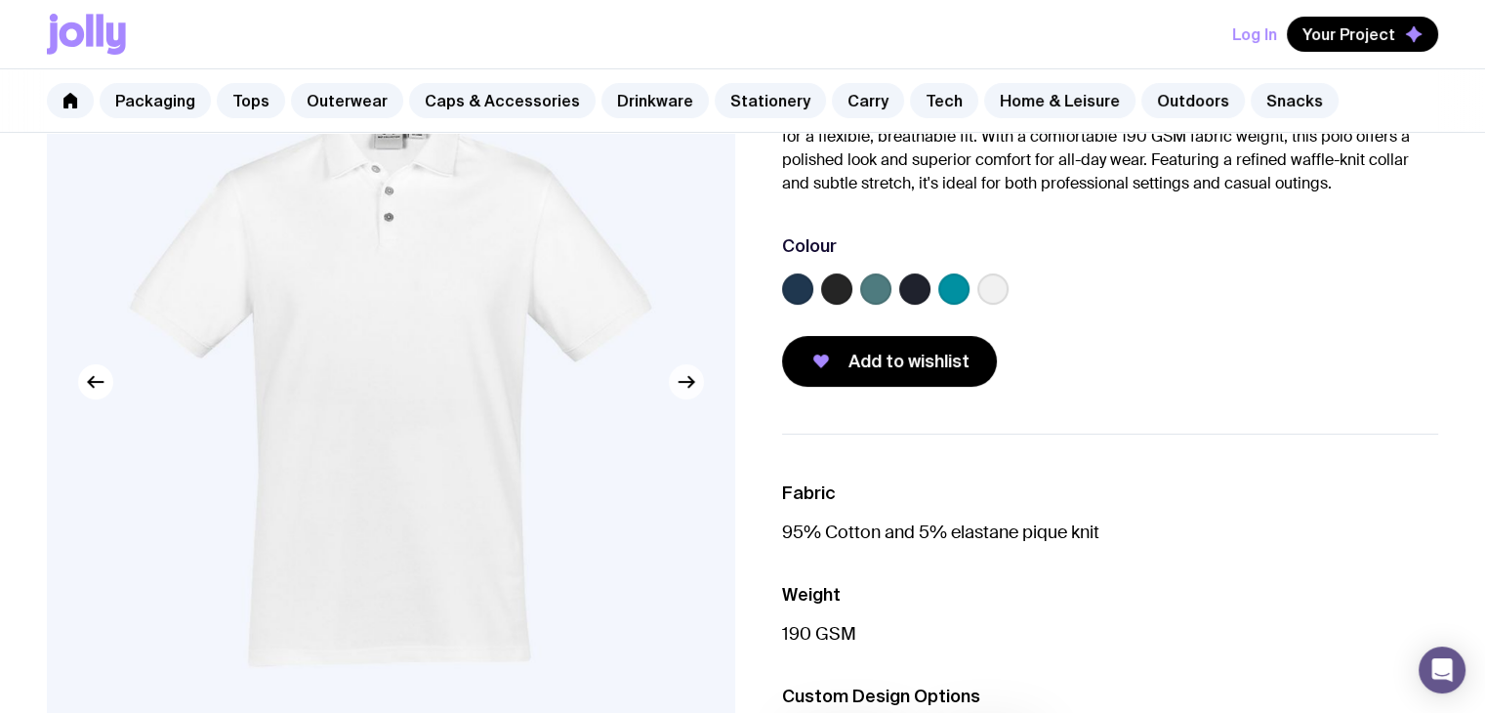
click at [685, 370] on icon "button" at bounding box center [686, 381] width 23 height 23
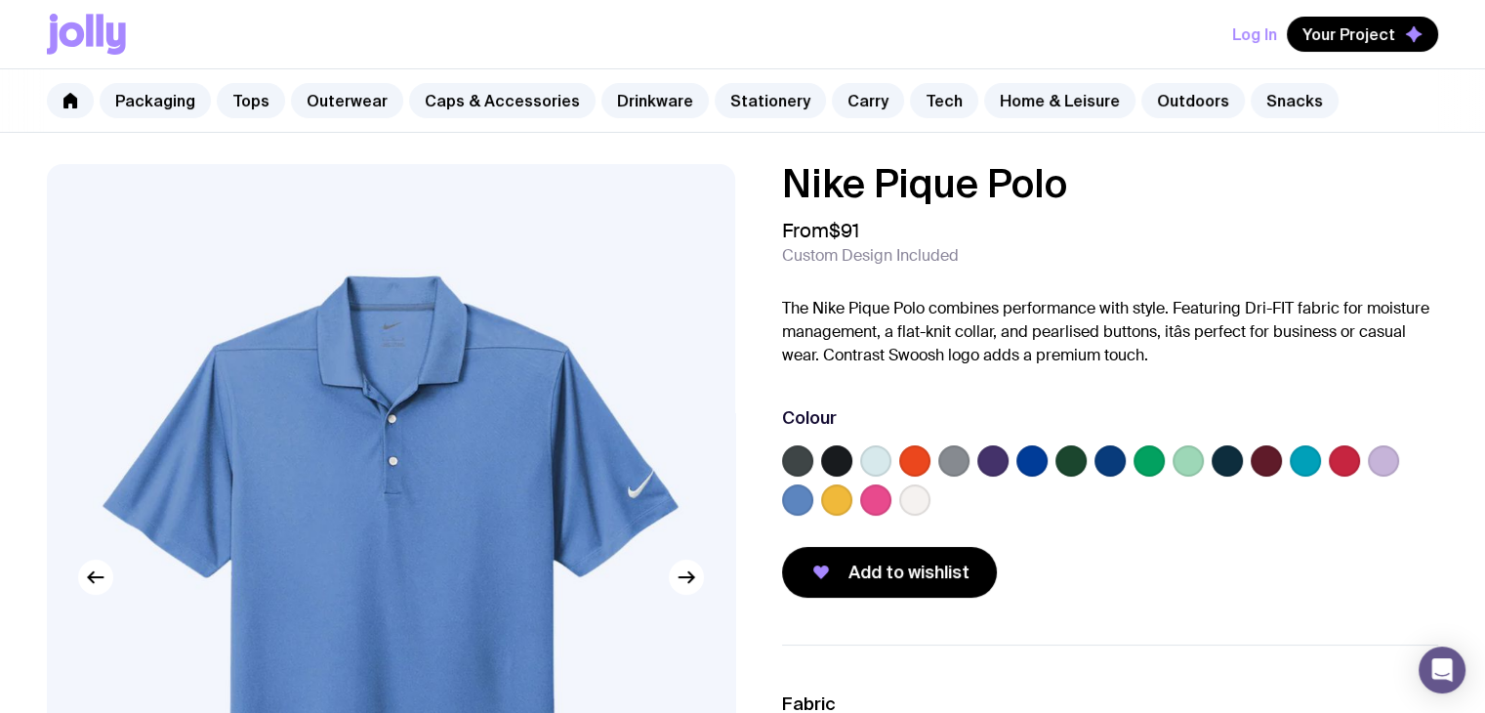
click at [832, 460] on label at bounding box center [836, 460] width 31 height 31
click at [0, 0] on input "radio" at bounding box center [0, 0] width 0 height 0
